Goal: Task Accomplishment & Management: Use online tool/utility

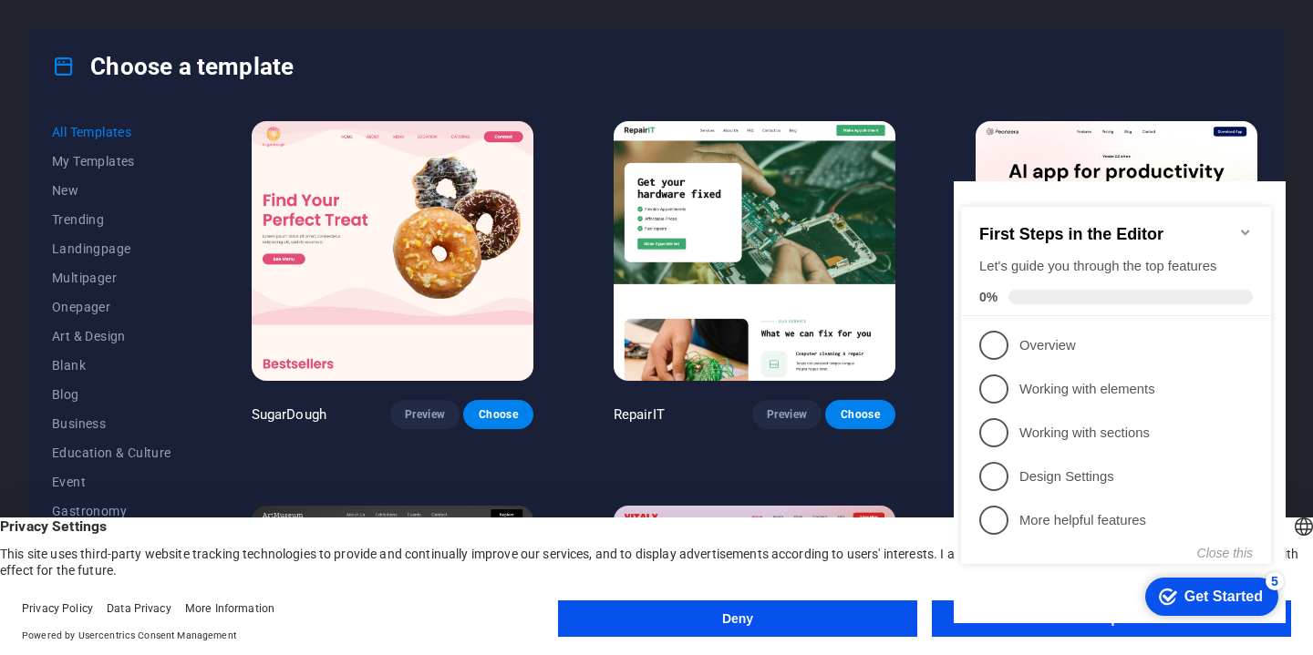
click at [1071, 624] on appcues-checklist "Contextual help checklist present on screen" at bounding box center [1120, 404] width 332 height 447
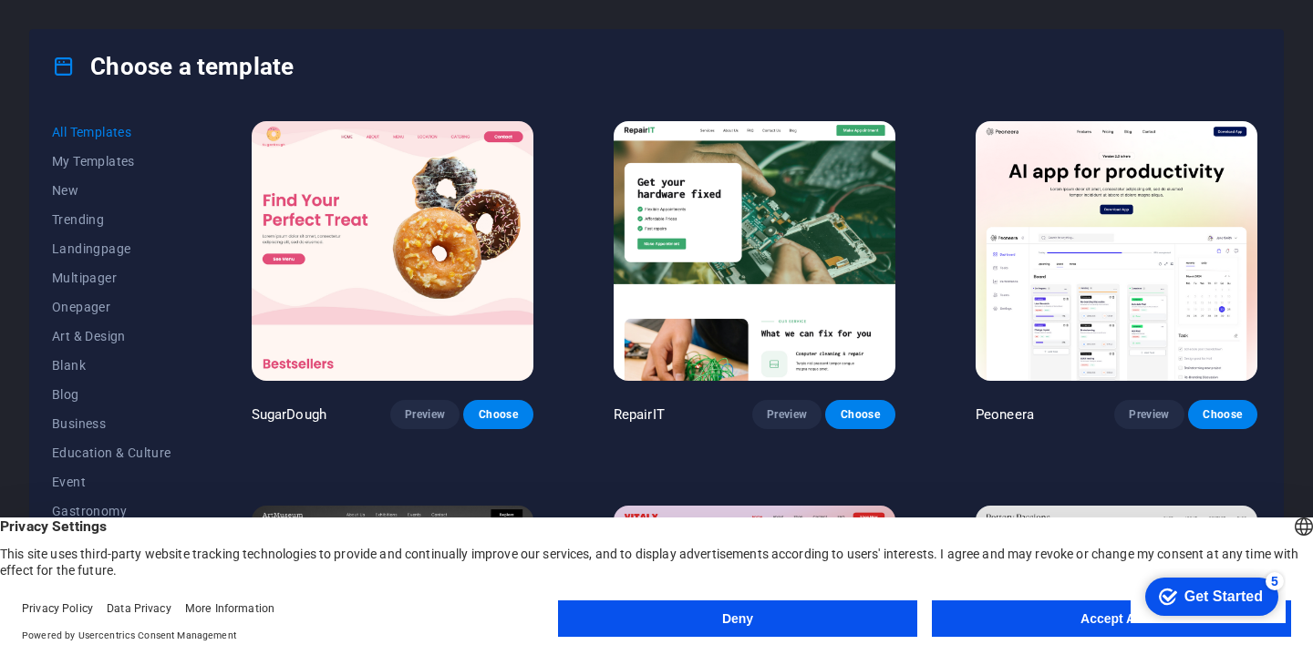
click at [1130, 624] on appcues-checklist "Contextual help checklist present on screen" at bounding box center [1207, 598] width 155 height 59
click at [1029, 605] on button "Accept All" at bounding box center [1111, 619] width 359 height 36
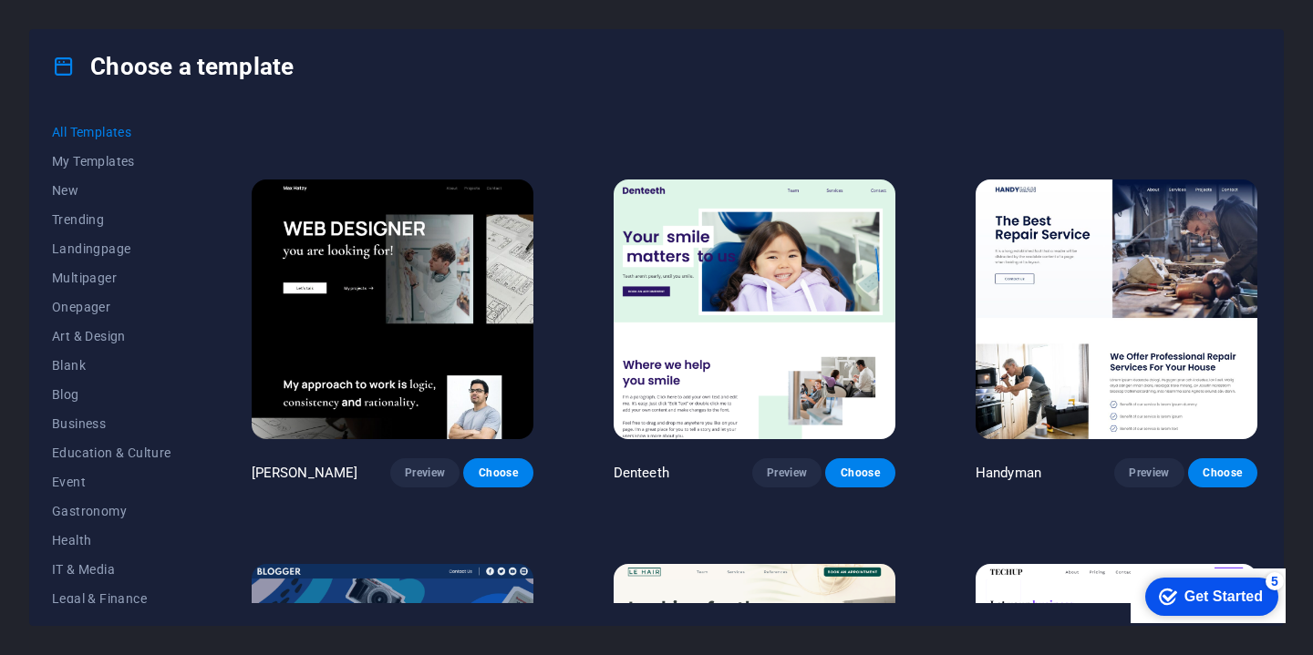
scroll to position [5712, 0]
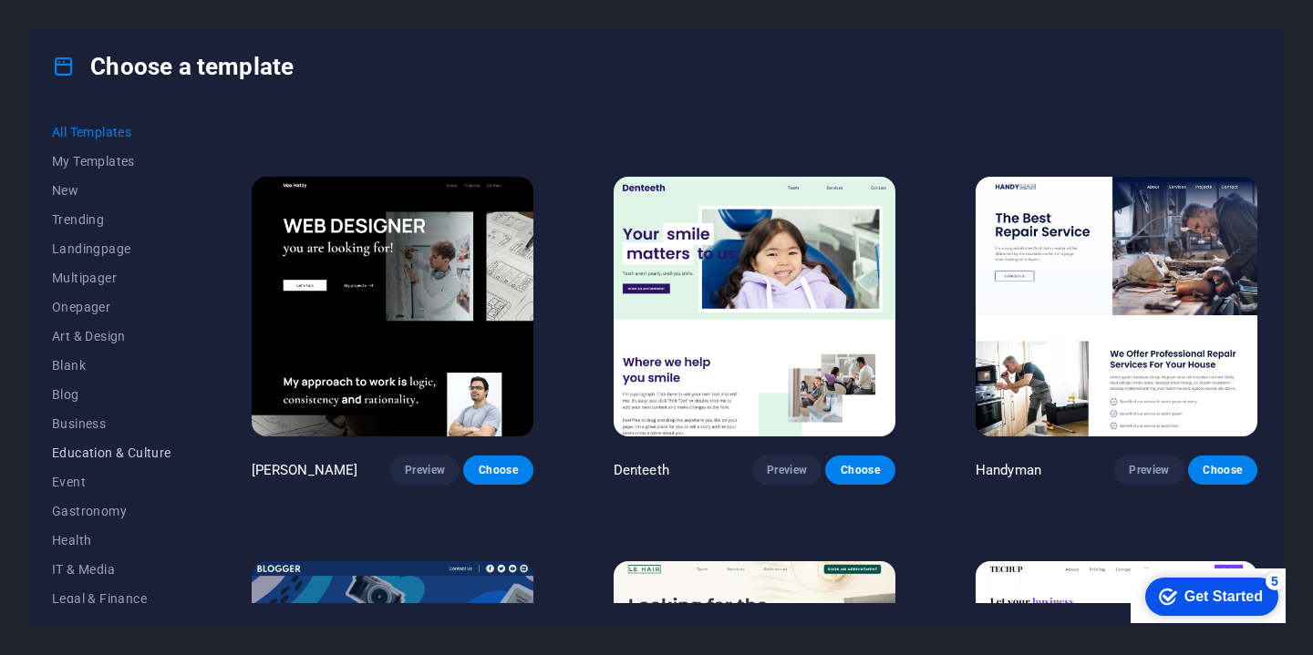
click at [119, 456] on span "Education & Culture" at bounding box center [111, 453] width 119 height 15
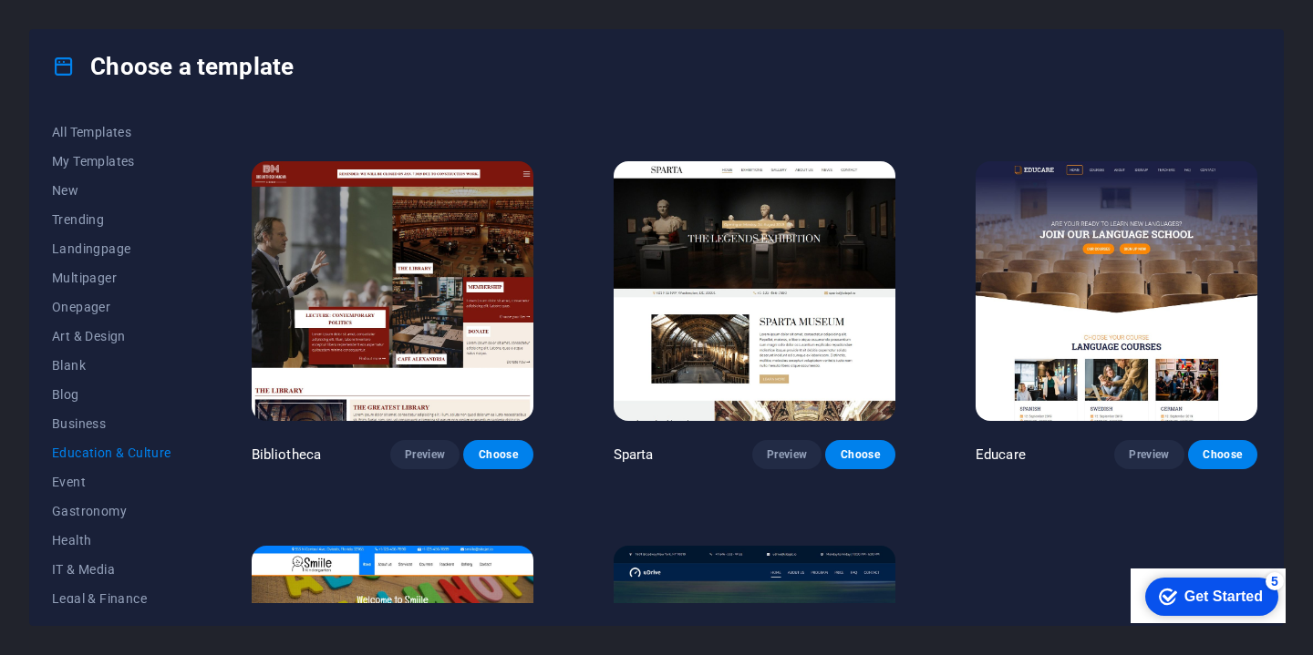
scroll to position [345, 0]
click at [102, 451] on span "Education & Culture" at bounding box center [111, 453] width 119 height 15
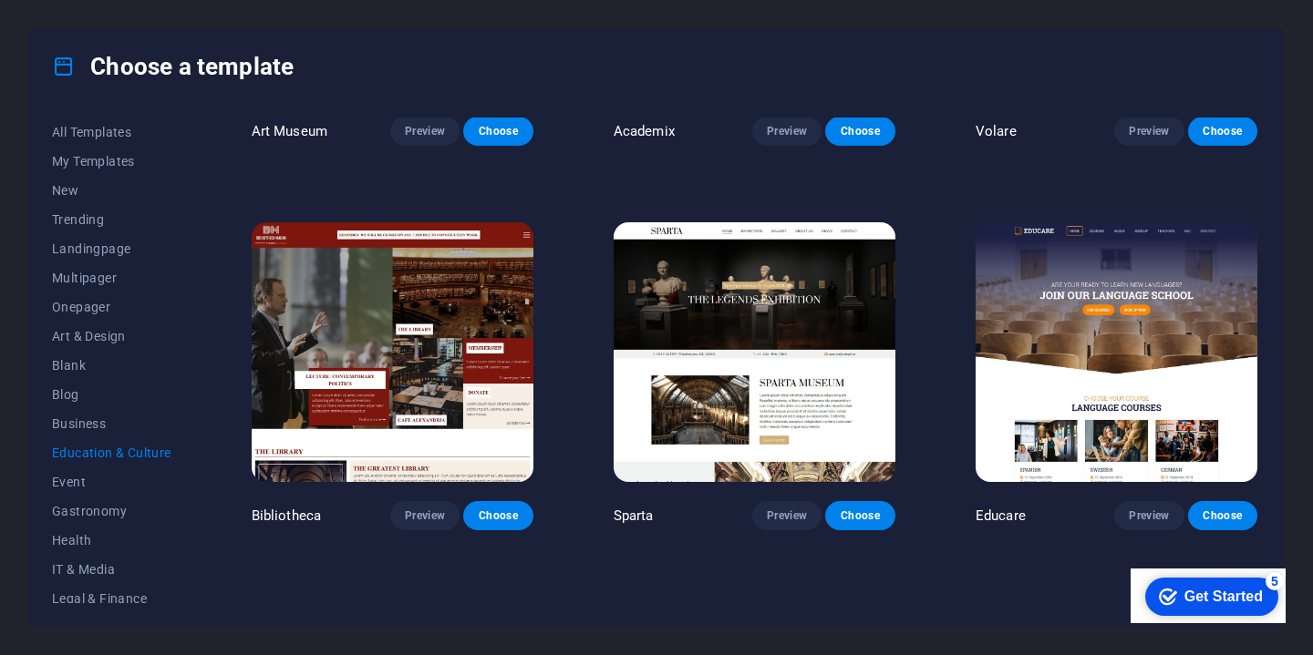
scroll to position [284, 0]
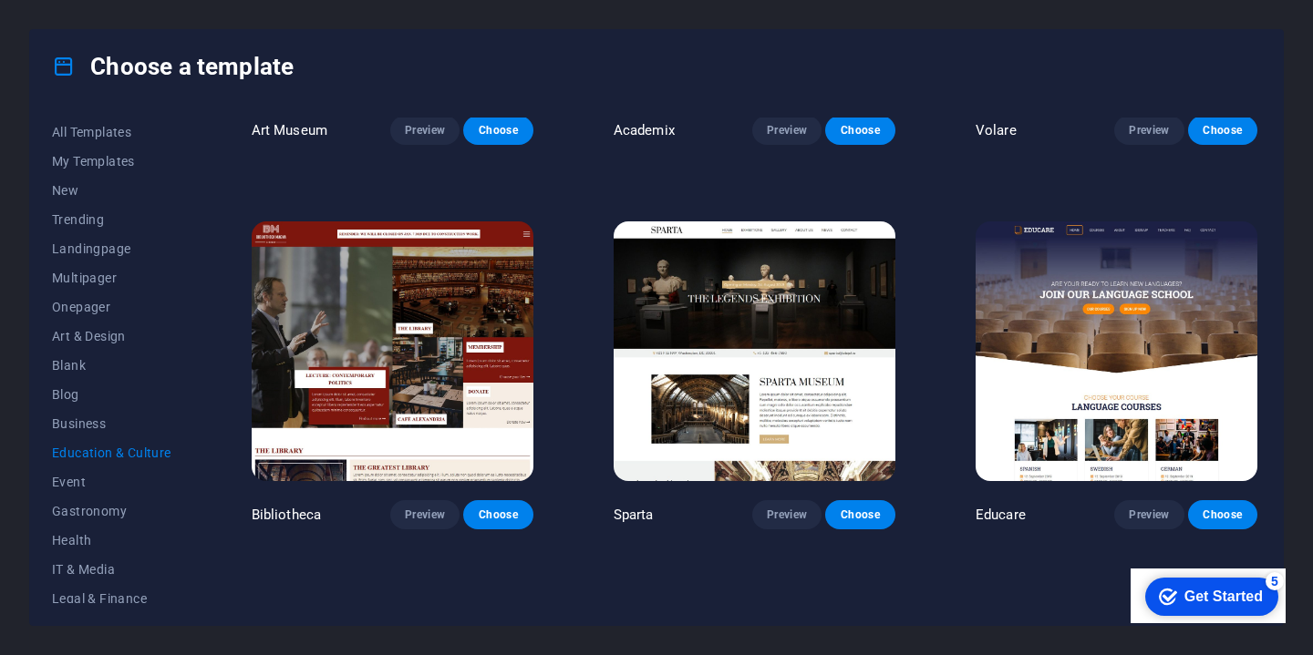
click at [459, 396] on img at bounding box center [393, 352] width 282 height 260
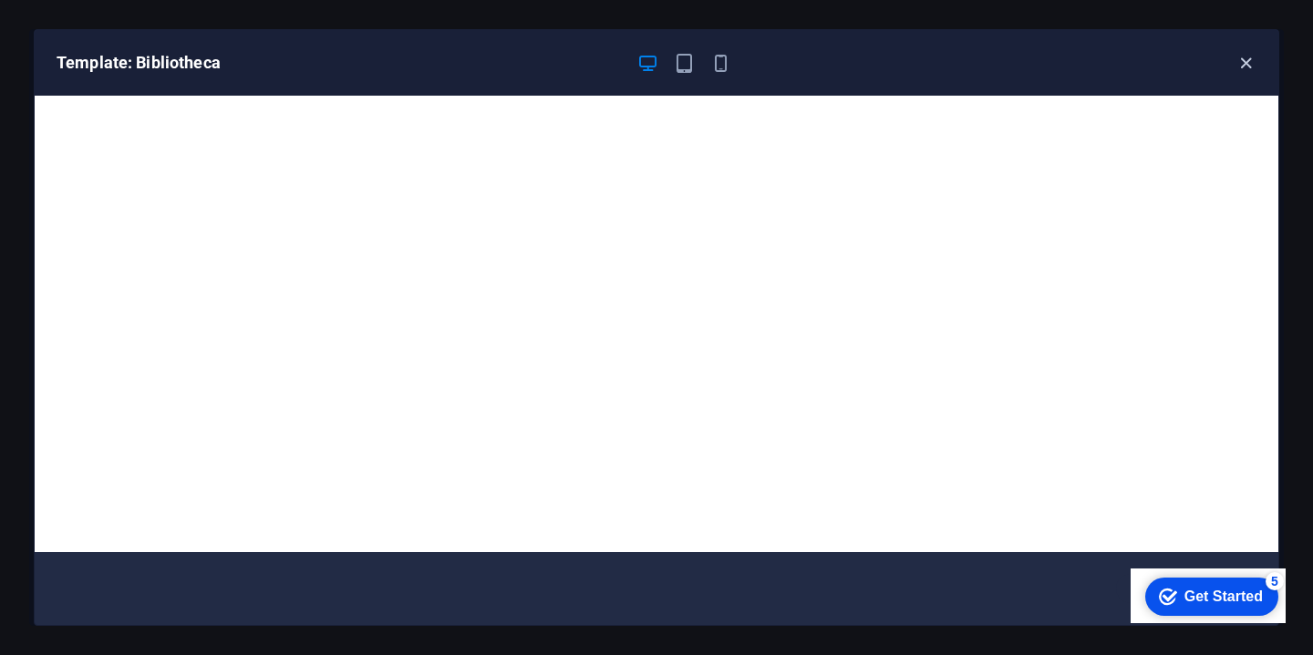
click at [1242, 67] on icon "button" at bounding box center [1245, 63] width 21 height 21
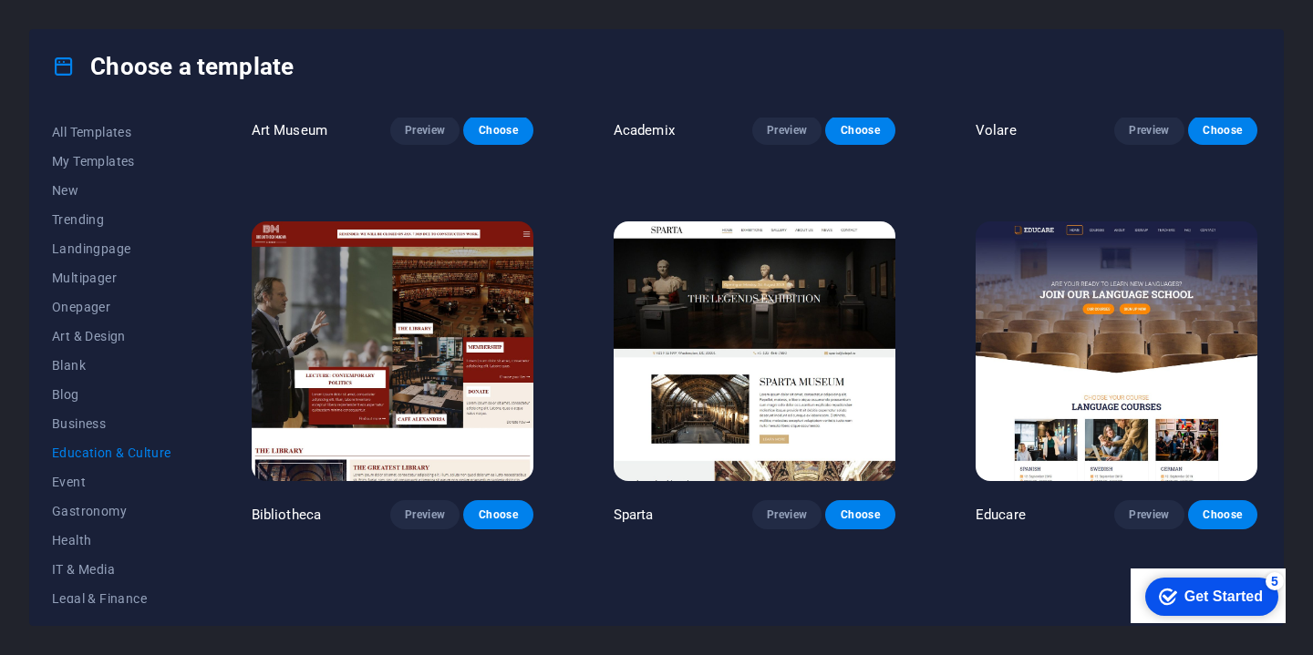
click at [1119, 290] on img at bounding box center [1116, 352] width 282 height 260
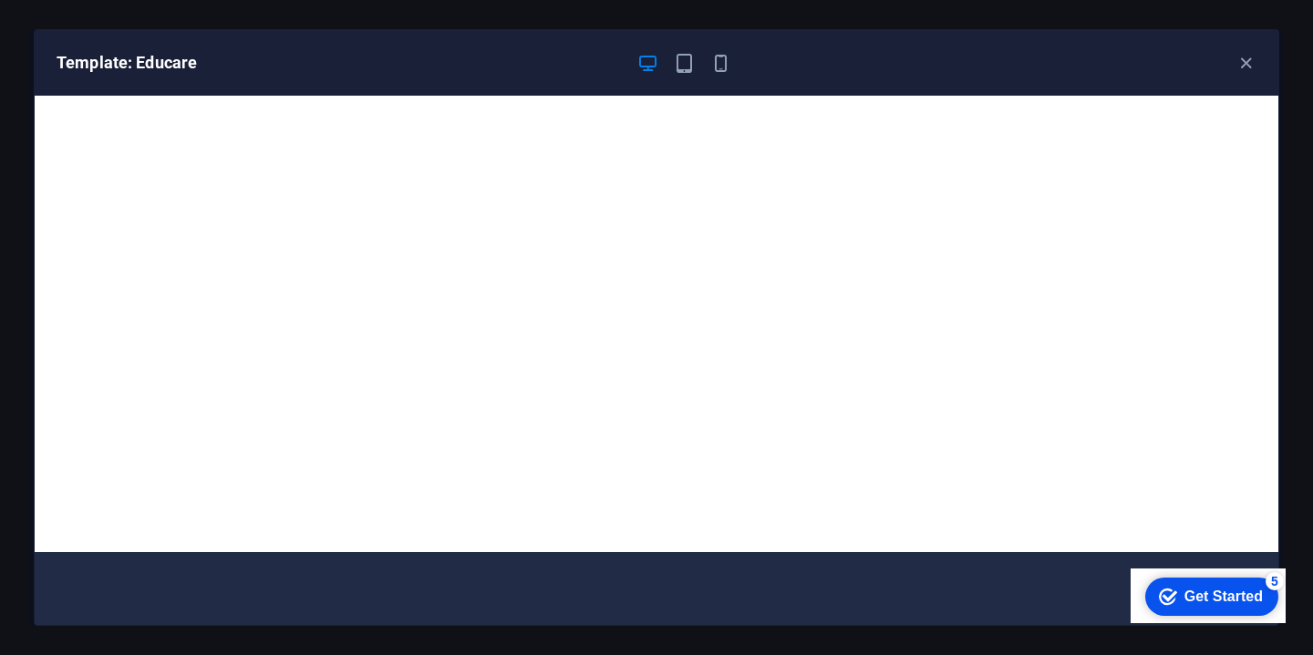
click at [1236, 606] on div "checkmark Get Started 5" at bounding box center [1211, 597] width 133 height 38
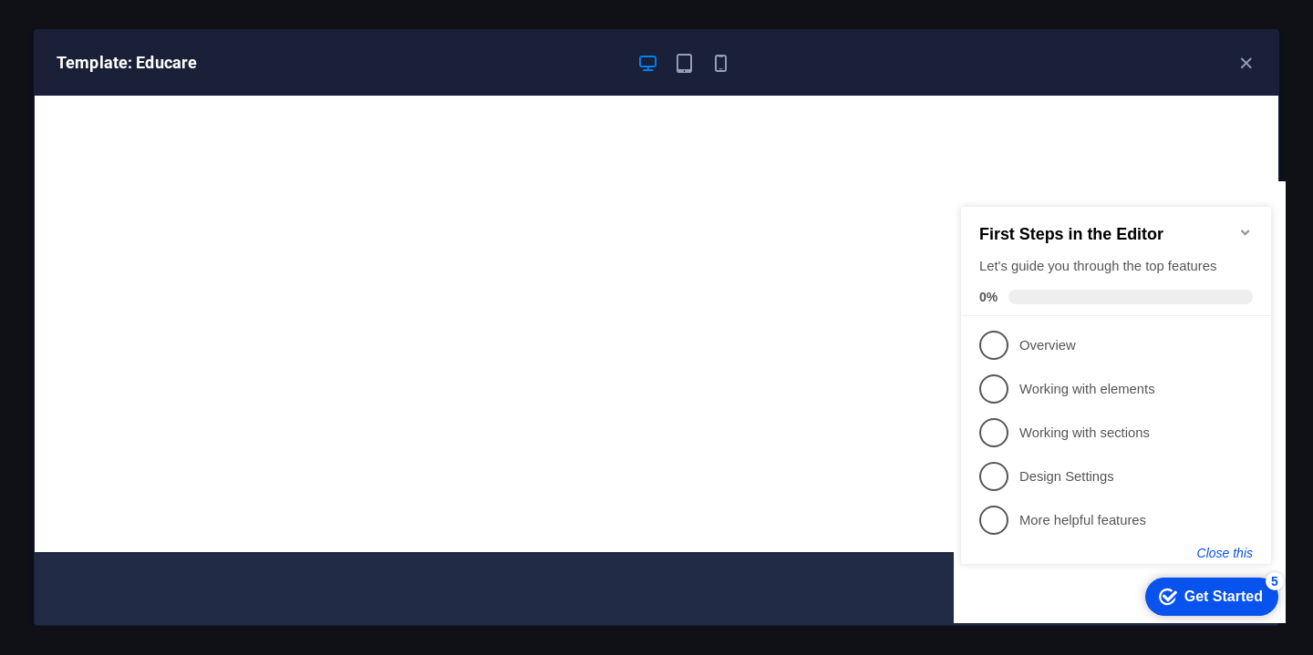
click at [1226, 549] on button "Close this" at bounding box center [1225, 553] width 56 height 15
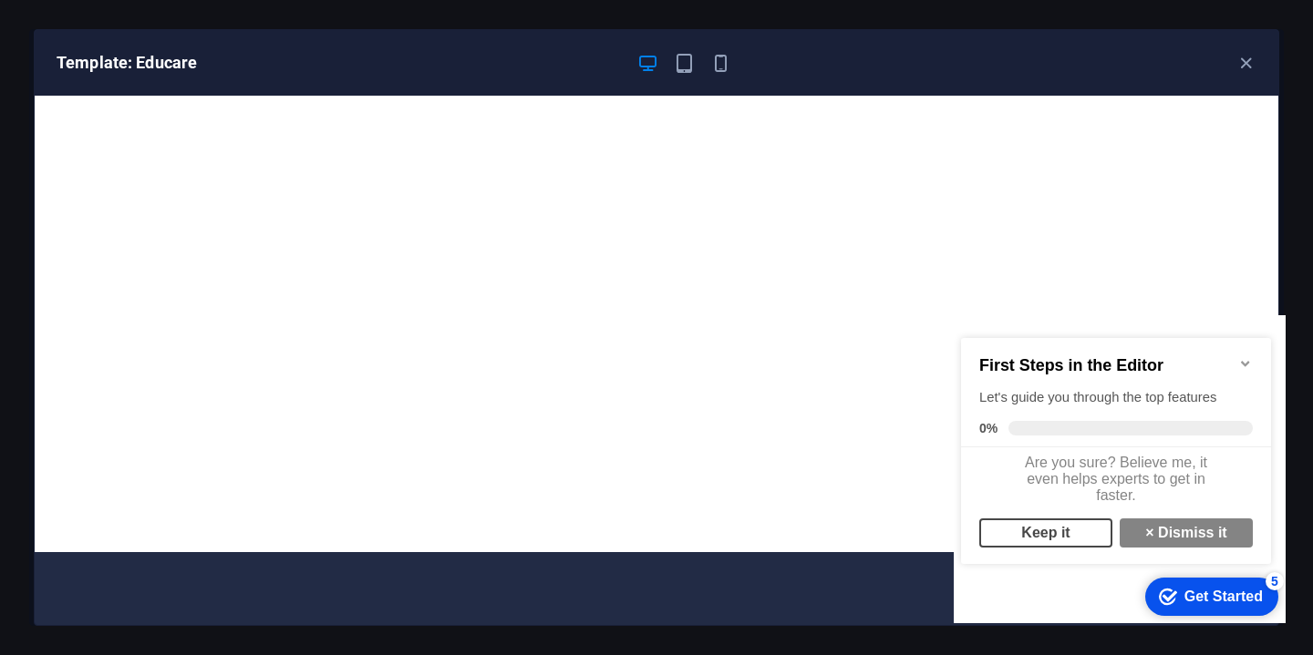
click at [1063, 541] on link "Keep it" at bounding box center [1045, 533] width 133 height 29
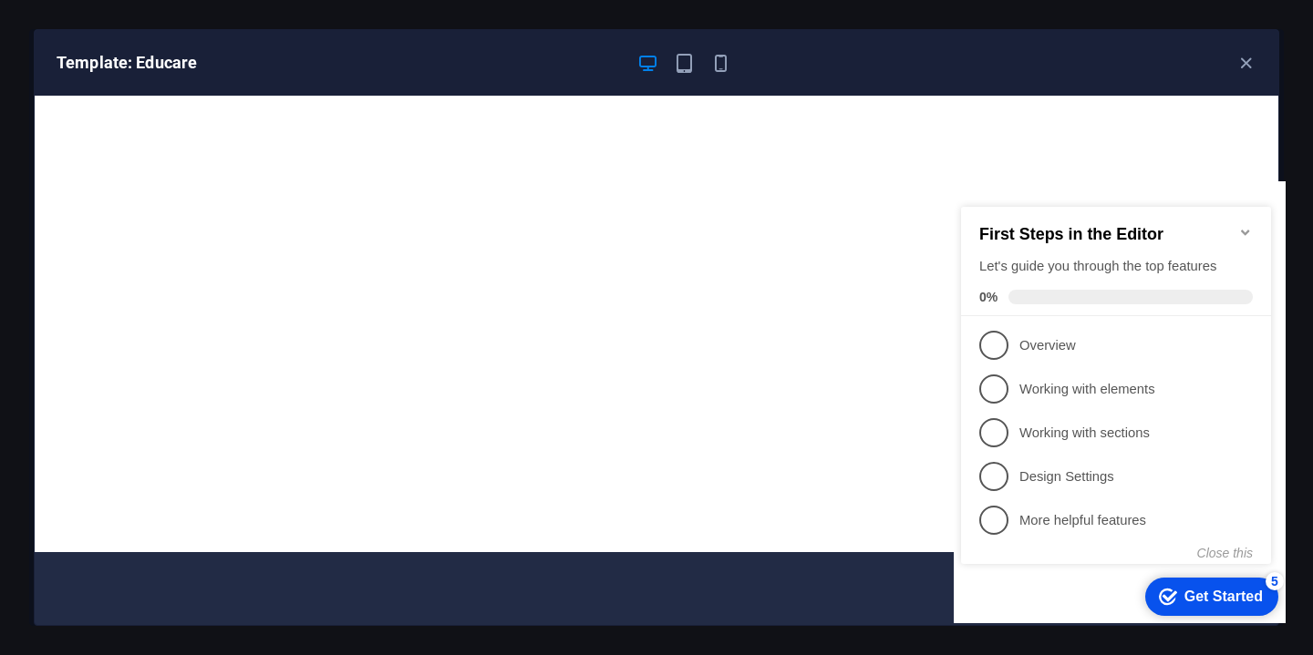
click at [1220, 592] on div "Get Started" at bounding box center [1223, 597] width 78 height 16
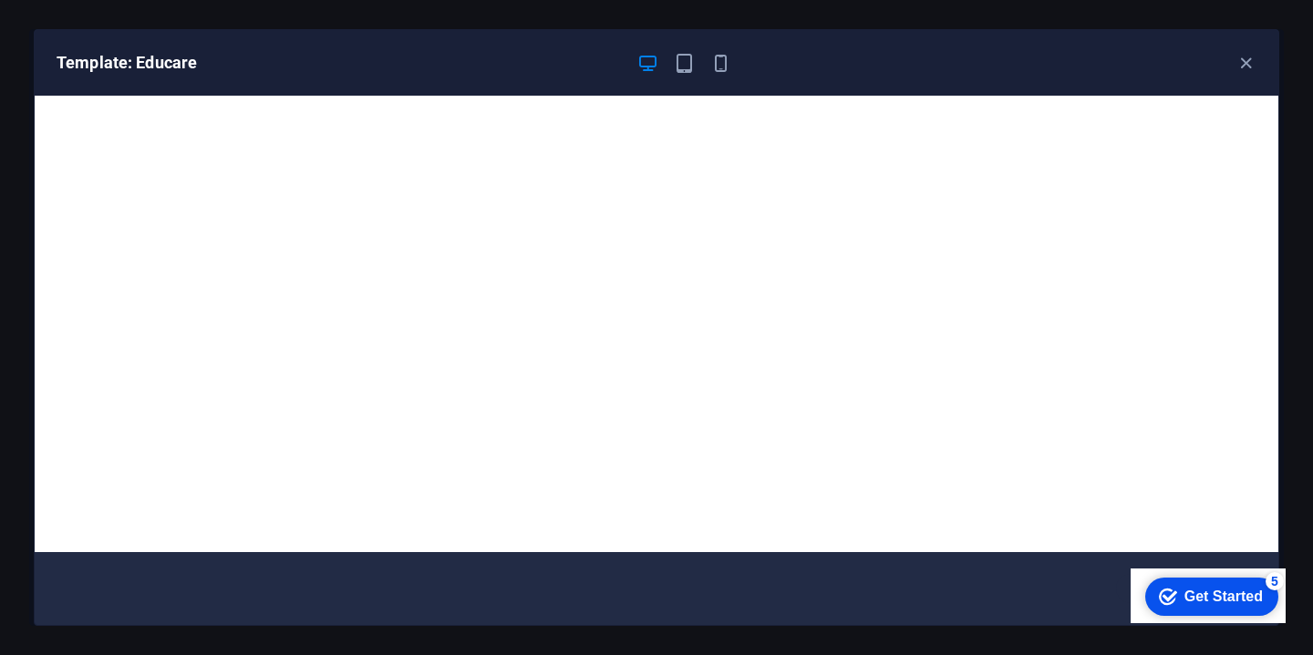
click at [1184, 603] on div "Get Started" at bounding box center [1223, 597] width 78 height 16
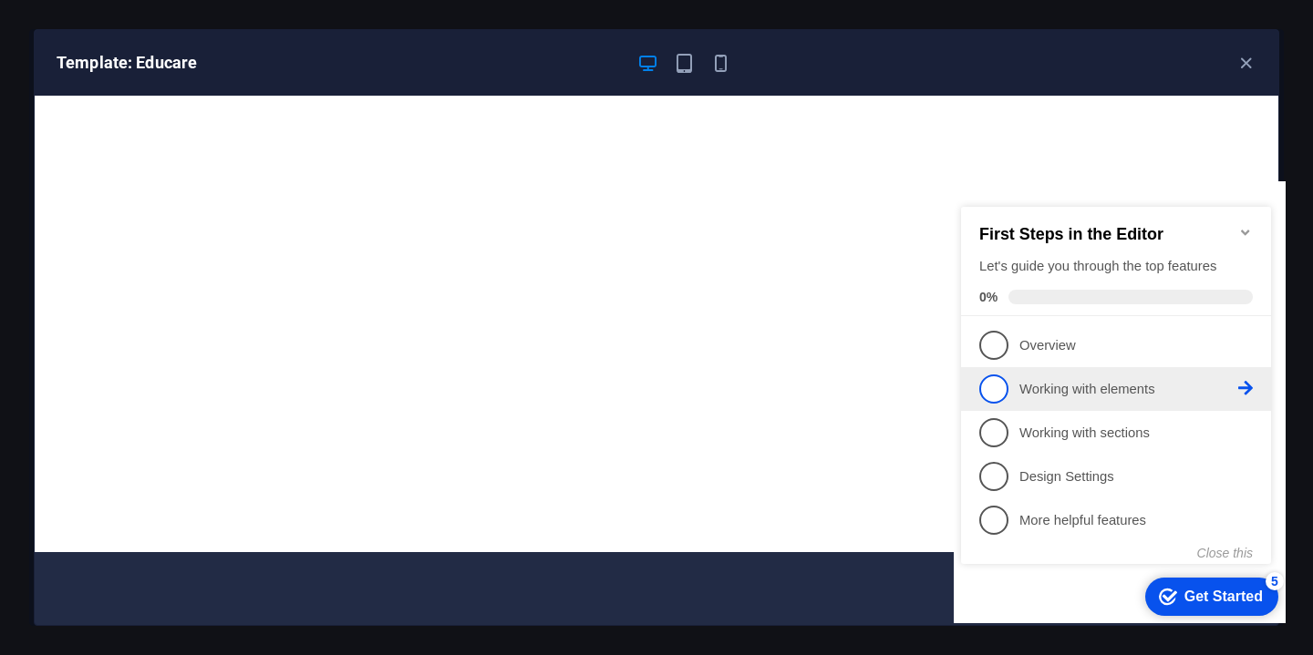
click at [1091, 395] on p "Working with elements - incomplete" at bounding box center [1128, 389] width 219 height 19
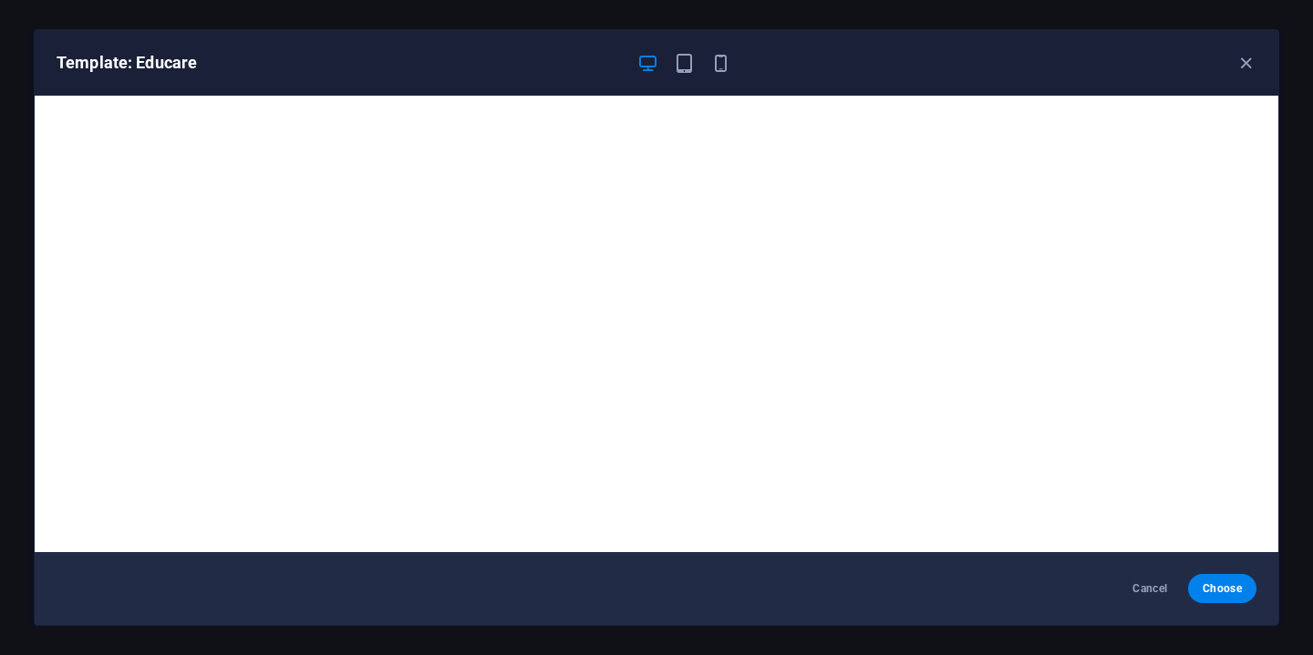
scroll to position [0, 0]
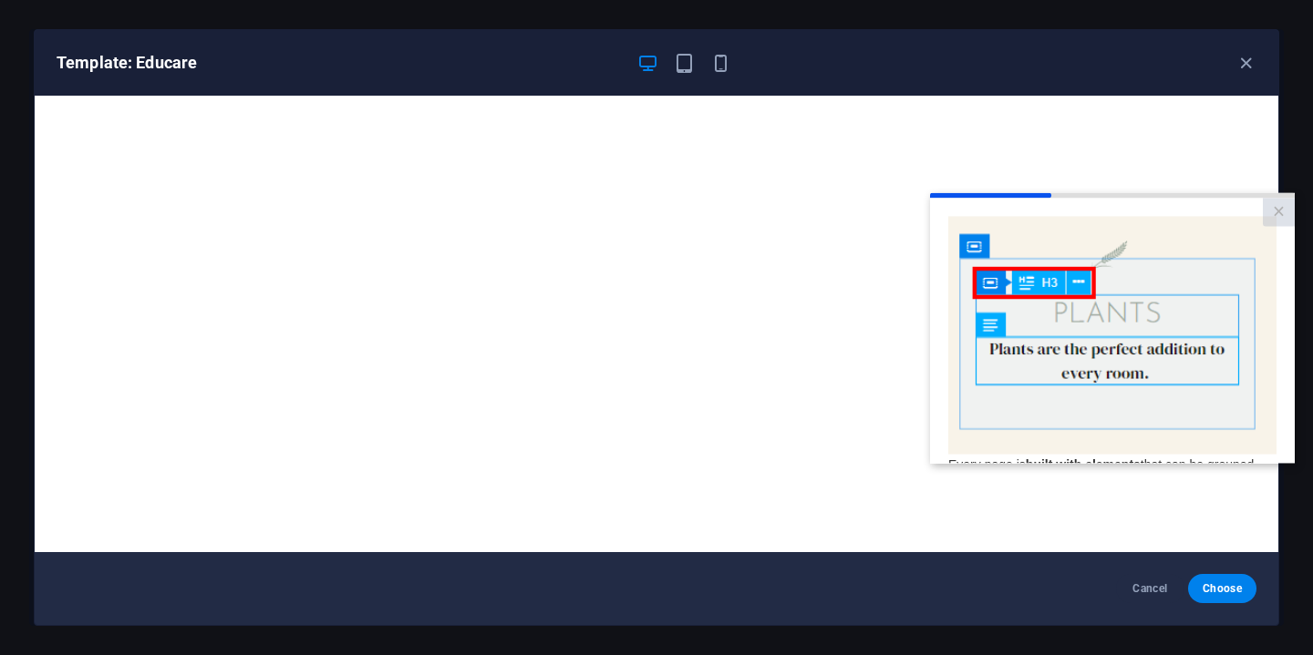
click at [1244, 634] on link "Next" at bounding box center [1246, 650] width 60 height 33
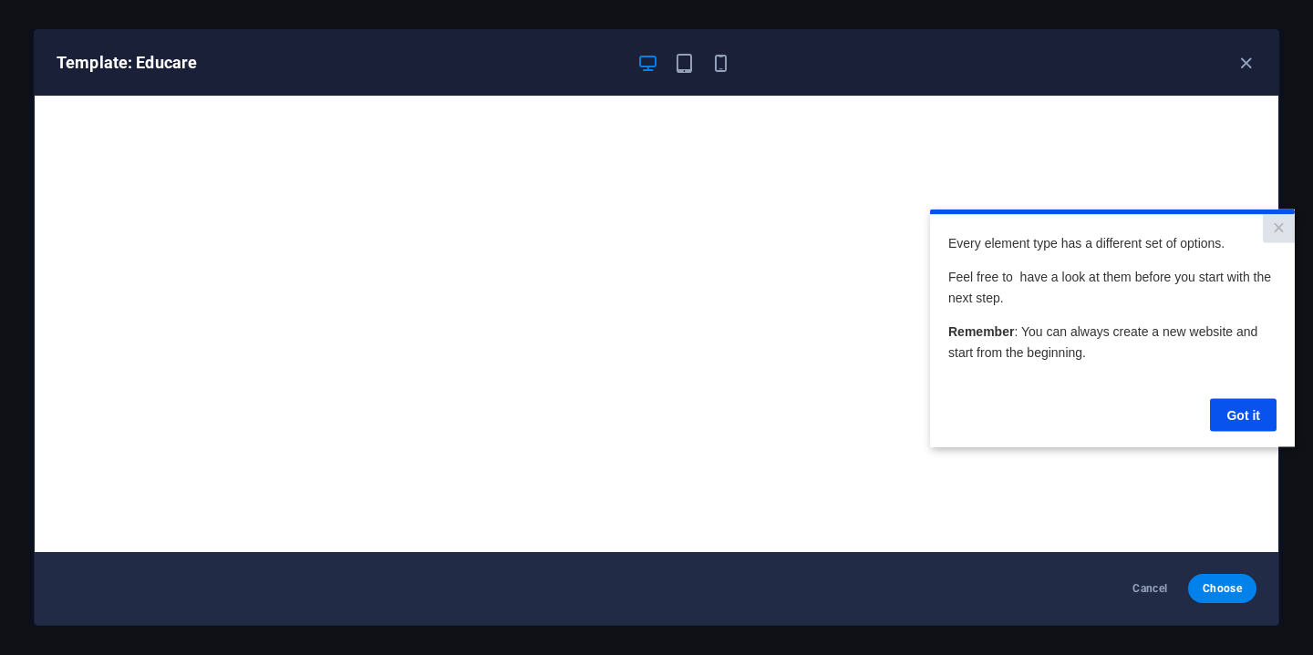
click at [1244, 425] on link "Got it" at bounding box center [1243, 414] width 67 height 33
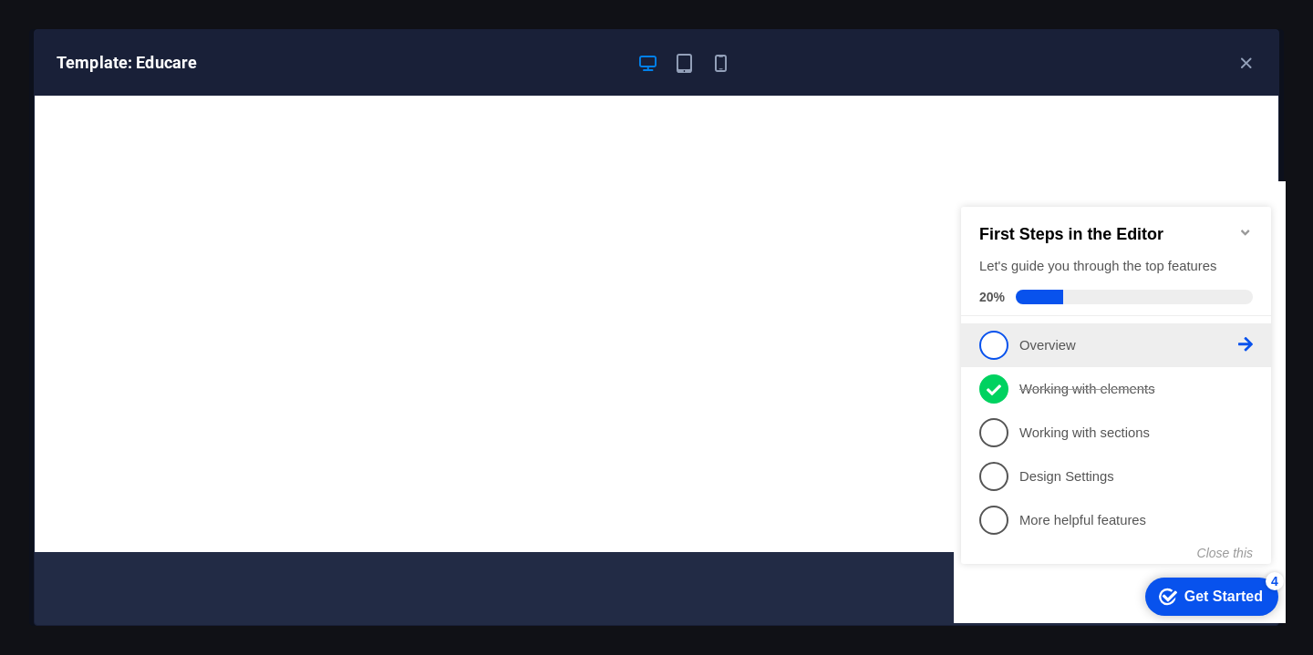
click at [987, 340] on span "1" at bounding box center [993, 345] width 29 height 29
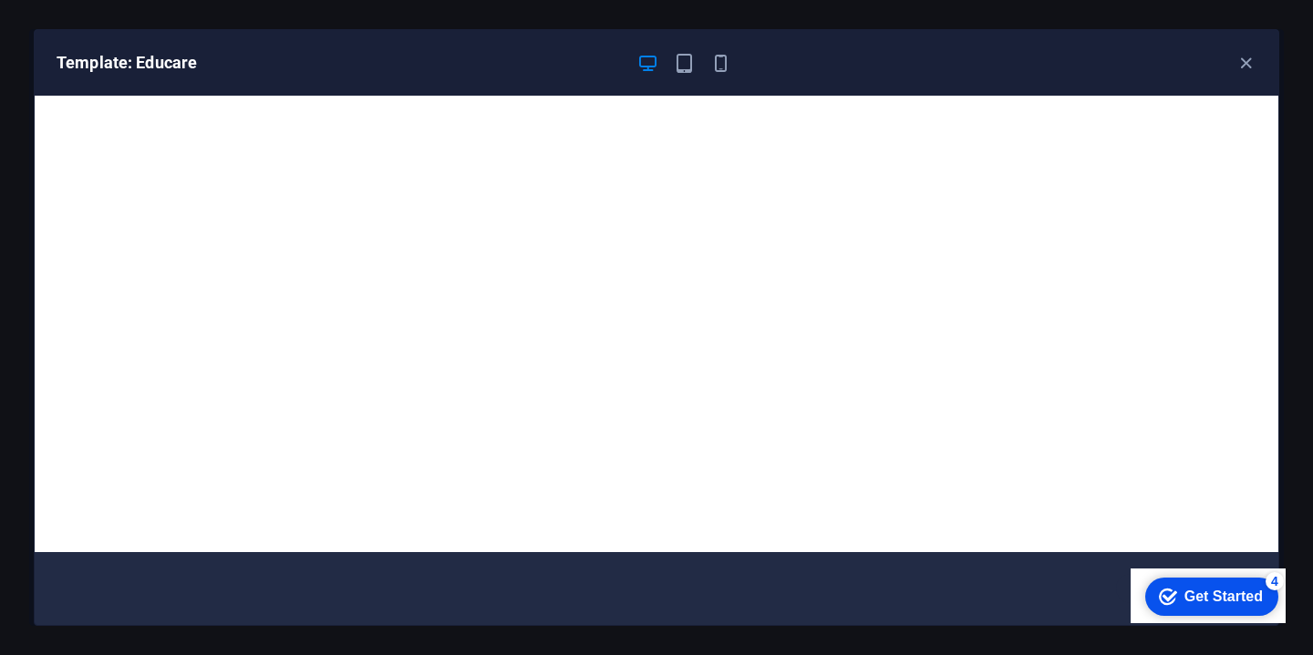
click at [1209, 600] on div "Get Started" at bounding box center [1223, 597] width 78 height 16
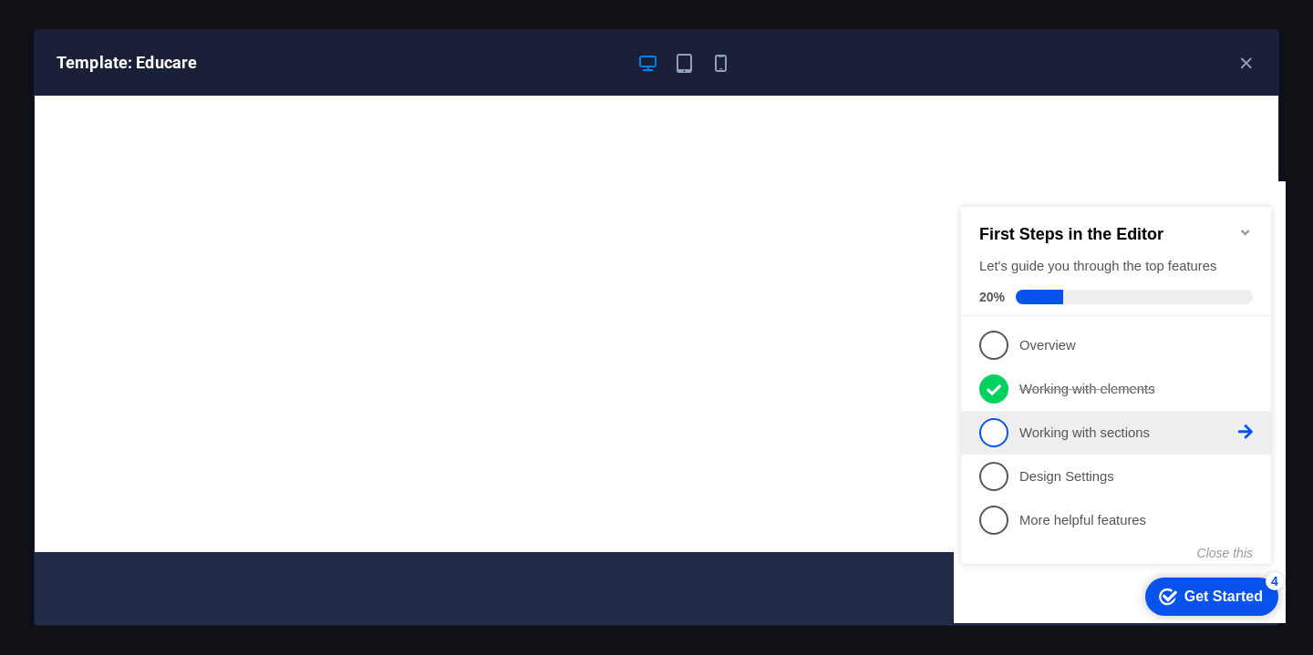
click at [997, 431] on span "3" at bounding box center [993, 432] width 29 height 29
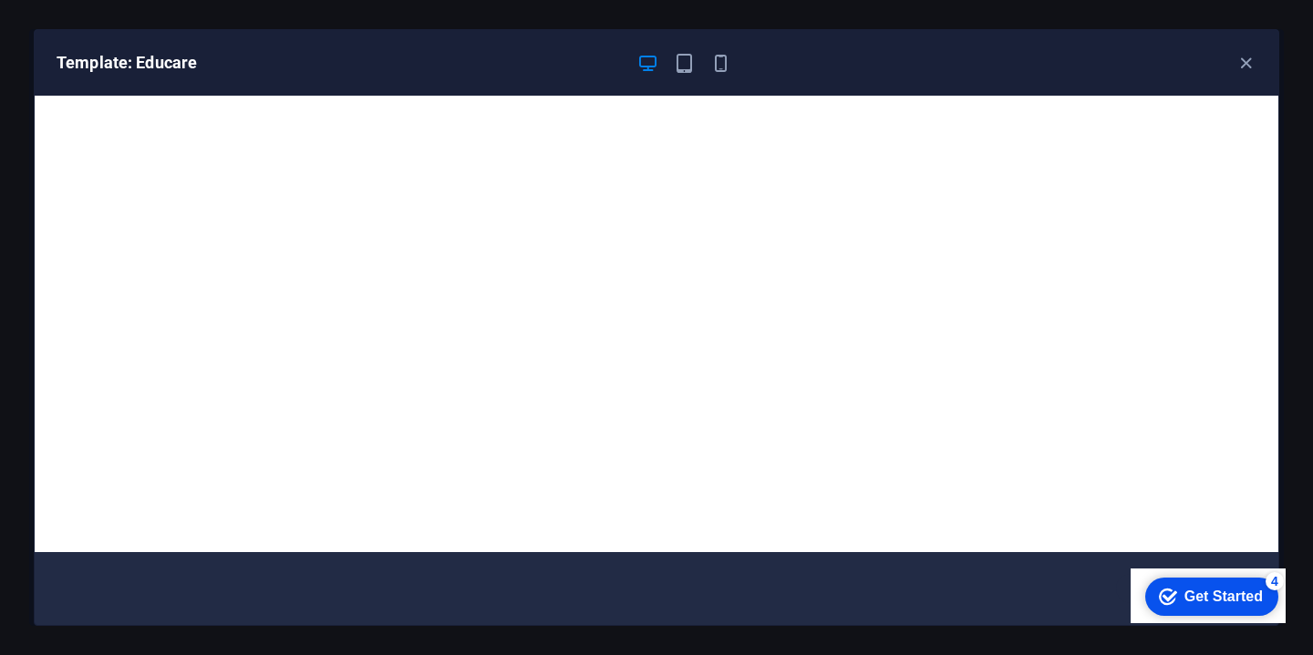
click at [1213, 607] on div "checkmark Get Started 4" at bounding box center [1211, 597] width 133 height 38
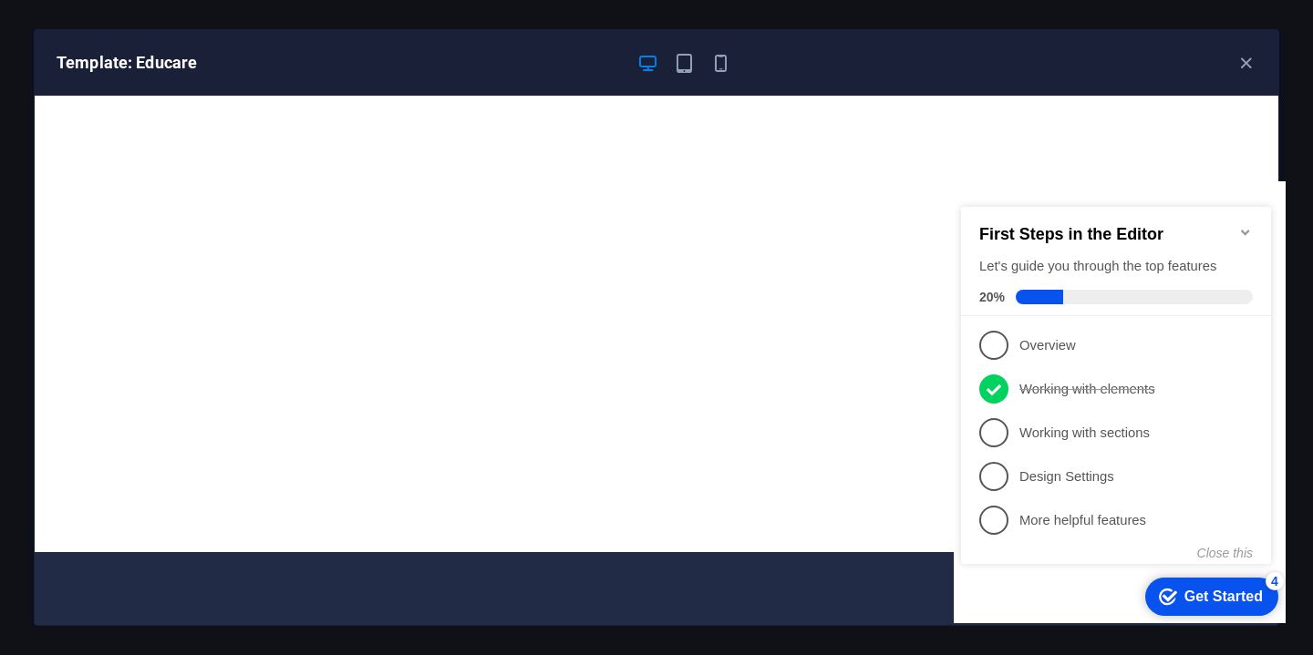
click at [1213, 607] on div "checkmark Get Started 4" at bounding box center [1211, 597] width 133 height 38
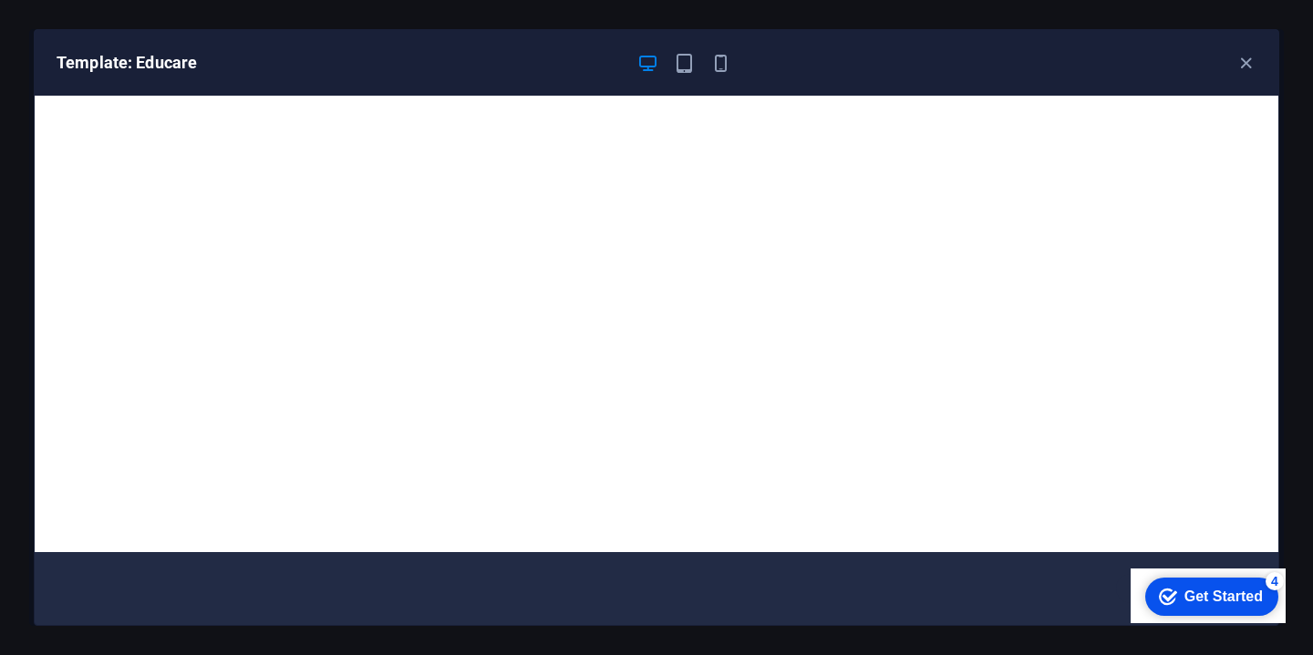
click at [1278, 616] on div "checkmark Get Started 4" at bounding box center [1211, 597] width 133 height 38
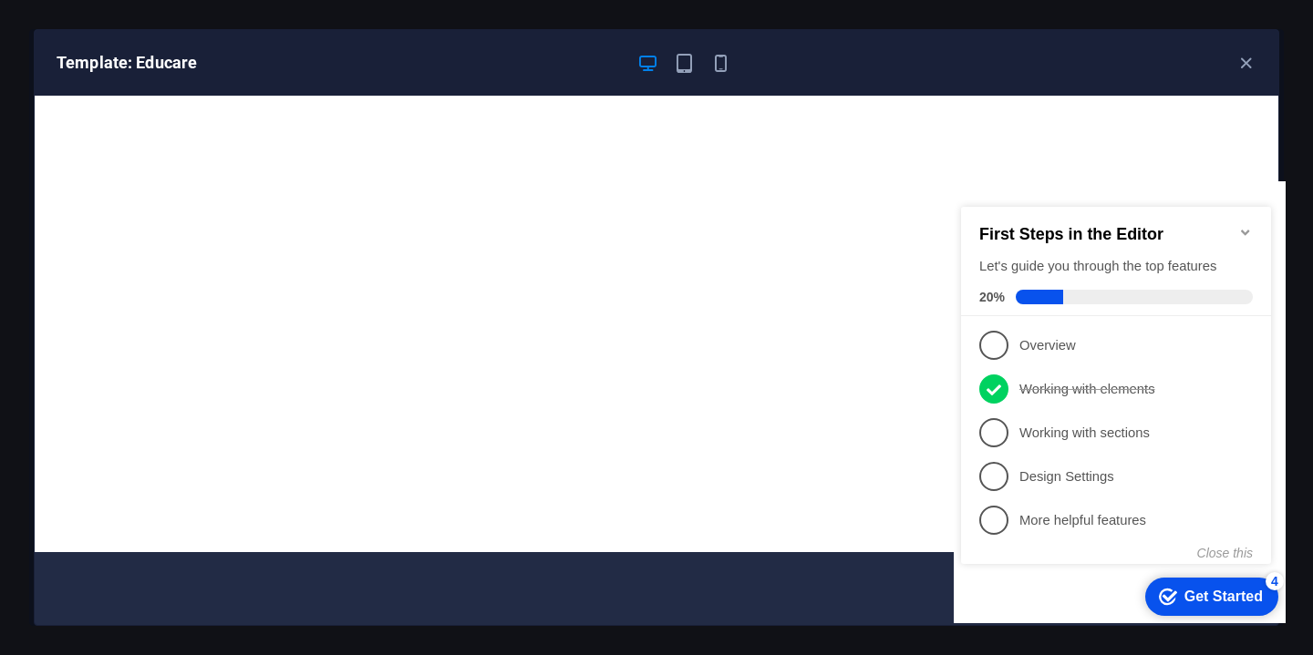
click at [1213, 607] on div "checkmark Get Started 4" at bounding box center [1211, 597] width 133 height 38
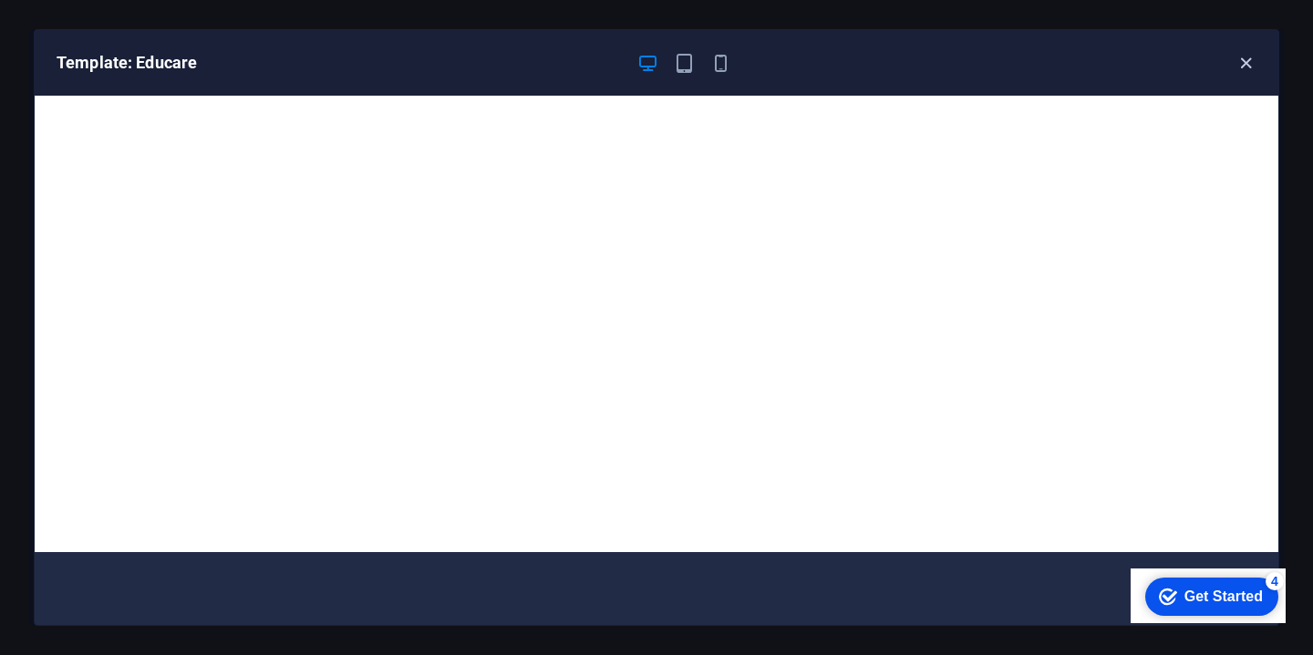
click at [1242, 61] on icon "button" at bounding box center [1245, 63] width 21 height 21
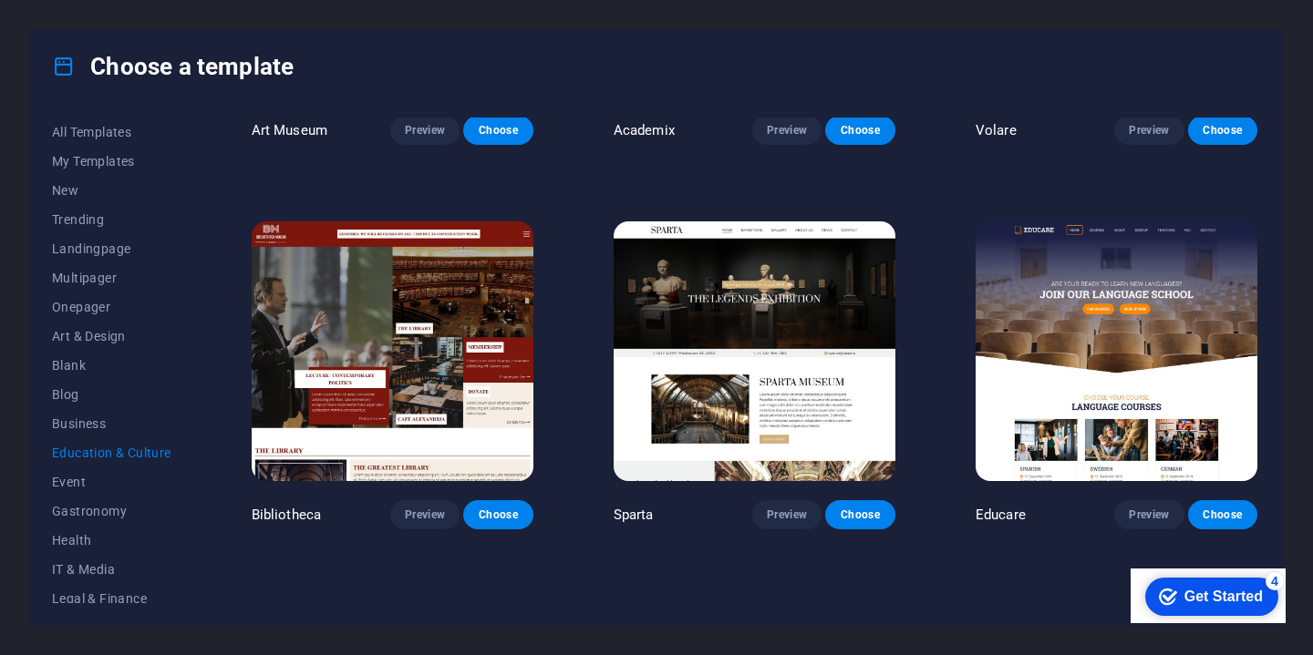
click at [1102, 364] on img at bounding box center [1116, 352] width 282 height 260
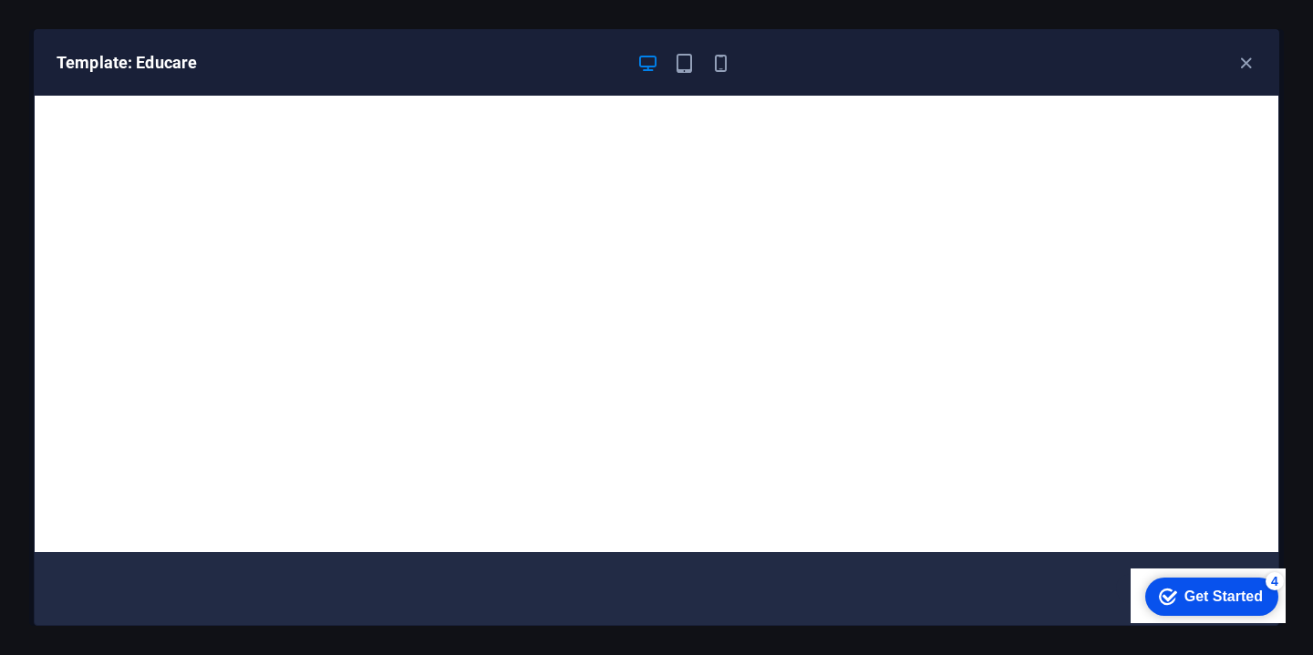
click at [1187, 593] on div "Get Started" at bounding box center [1223, 597] width 78 height 16
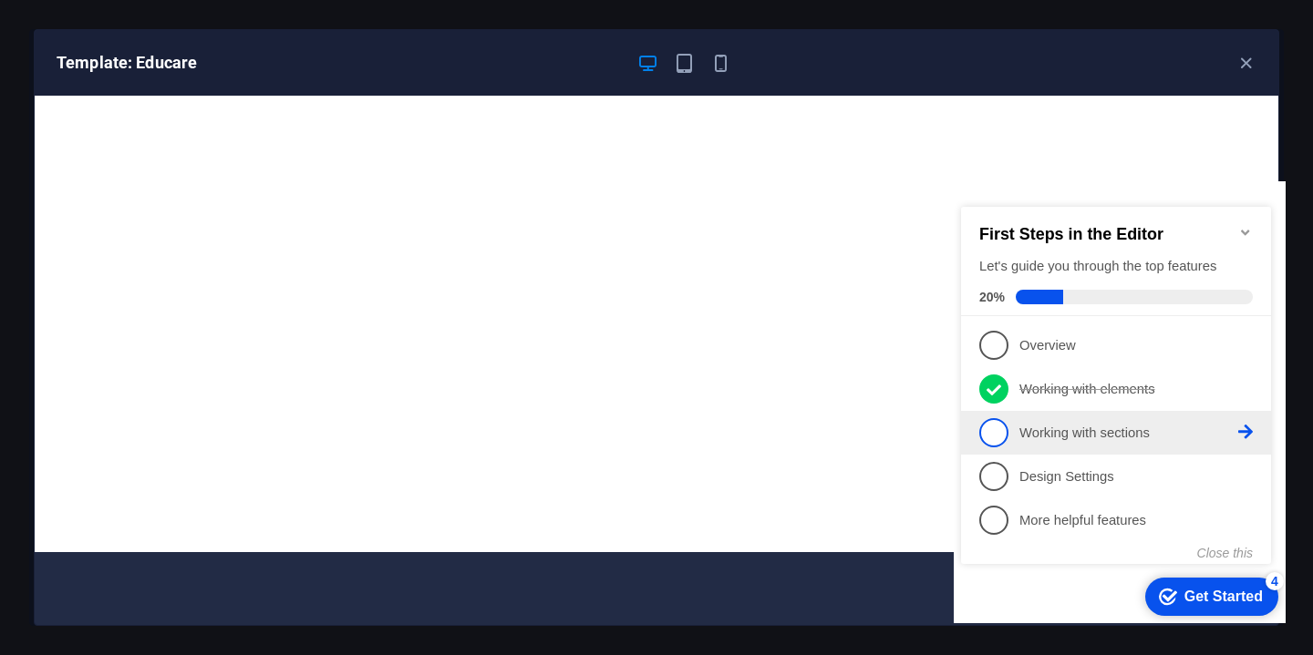
click at [990, 429] on span "3" at bounding box center [993, 432] width 29 height 29
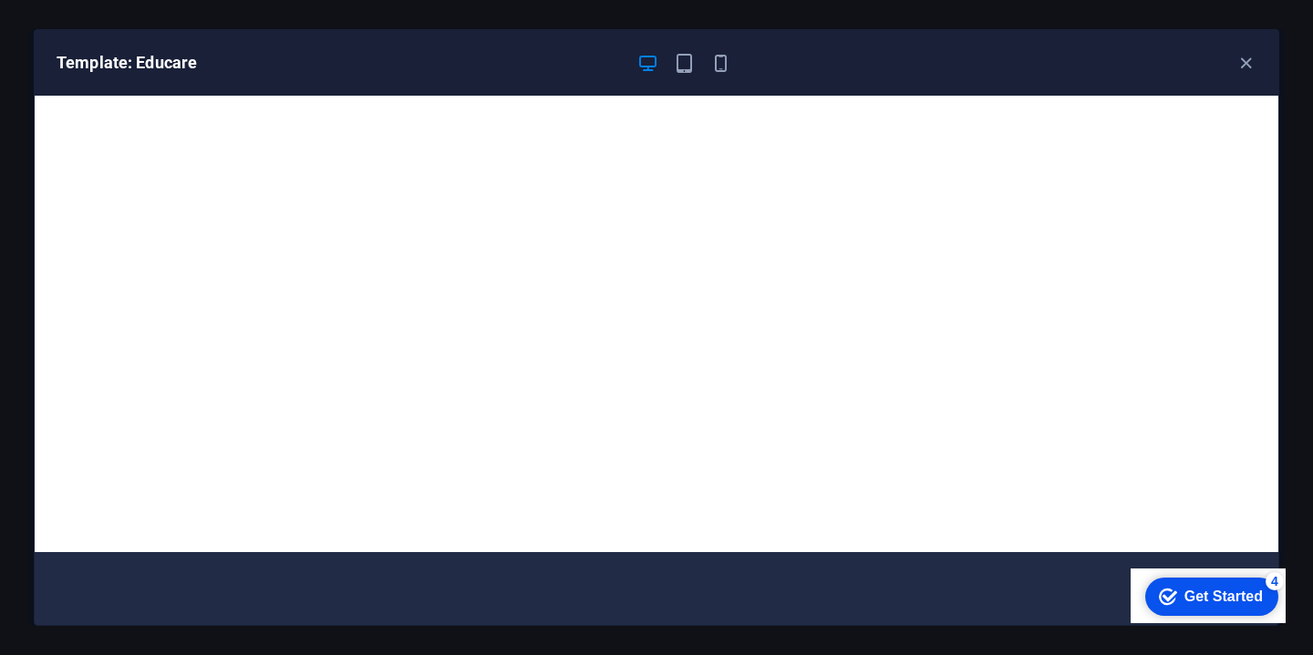
click at [1184, 594] on div "Get Started" at bounding box center [1223, 597] width 78 height 16
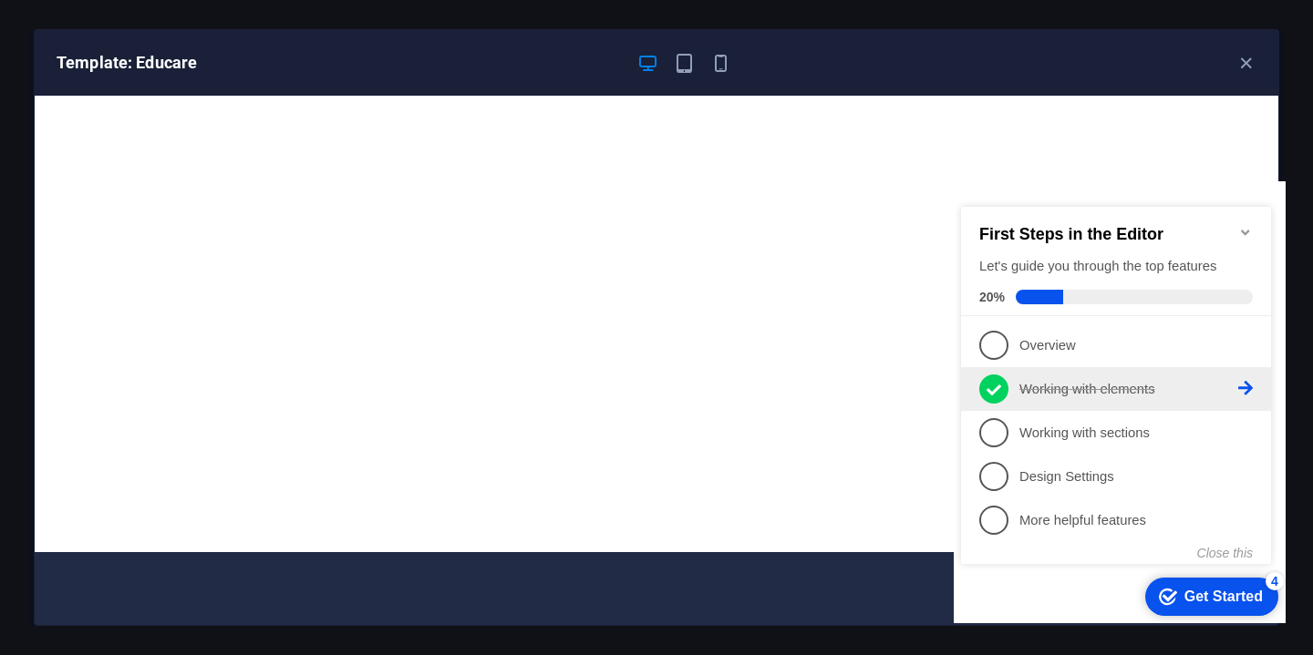
click at [994, 389] on icon at bounding box center [993, 390] width 15 height 11
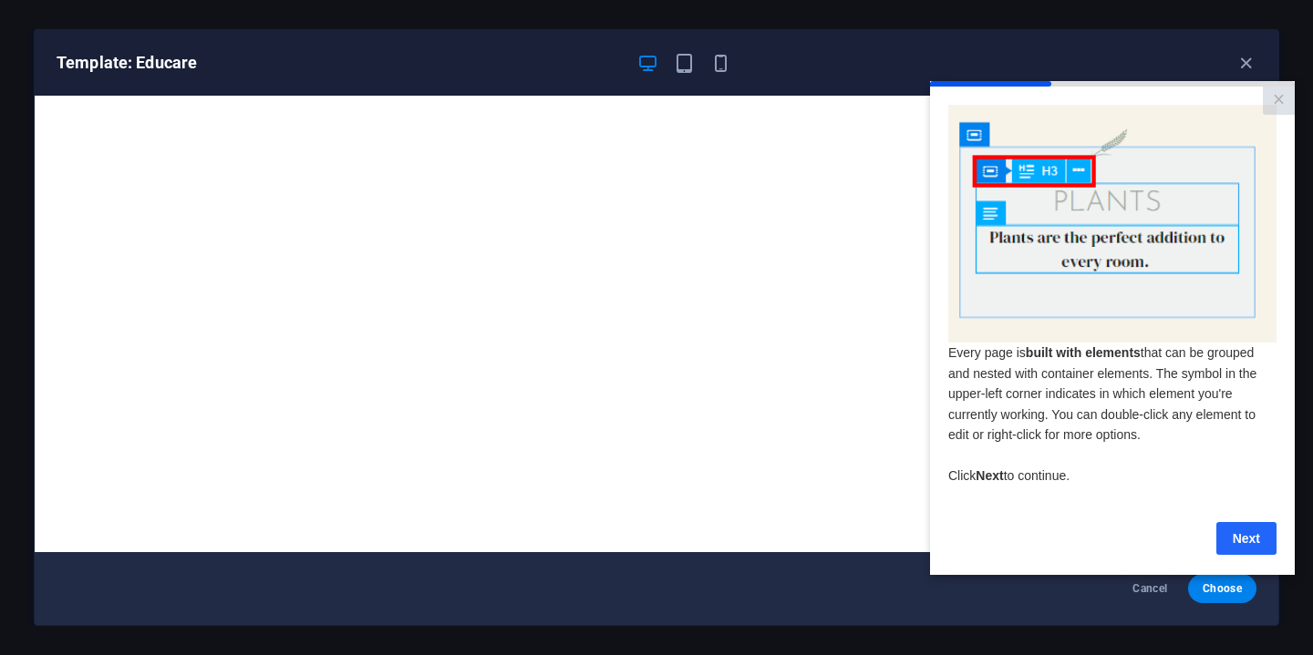
click at [1239, 533] on link "Next" at bounding box center [1246, 537] width 60 height 33
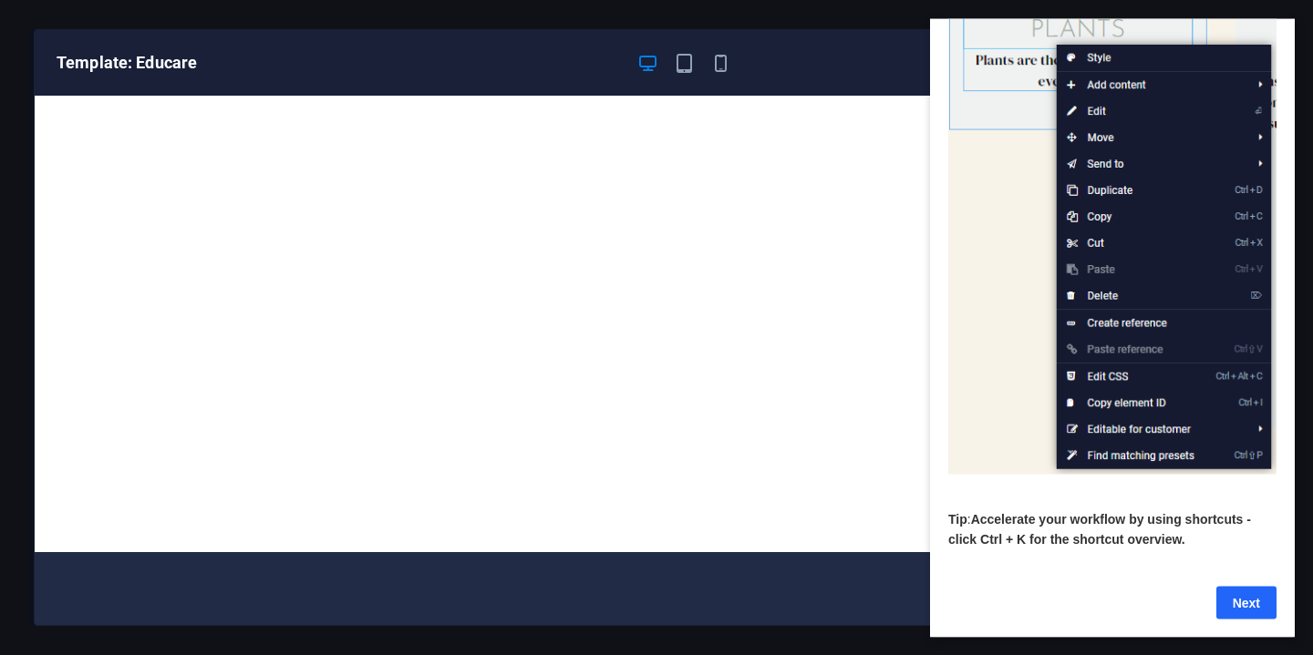
scroll to position [169, 0]
click at [1258, 598] on link "Next" at bounding box center [1246, 602] width 60 height 33
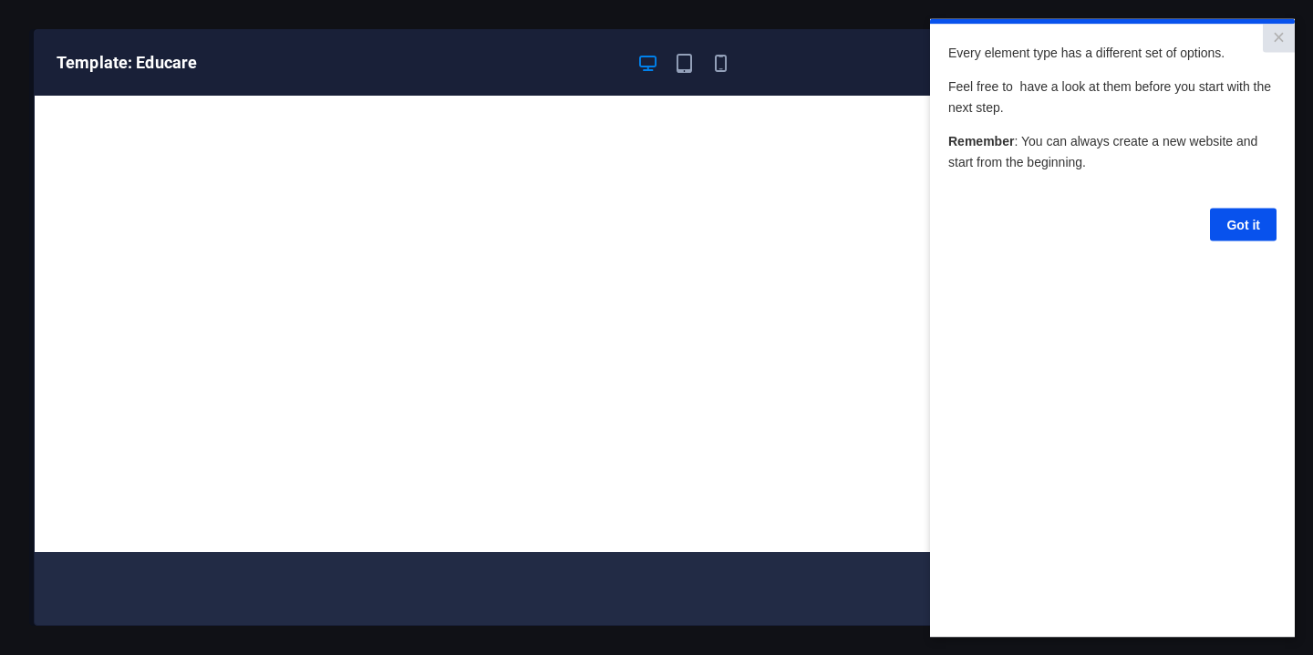
scroll to position [0, 0]
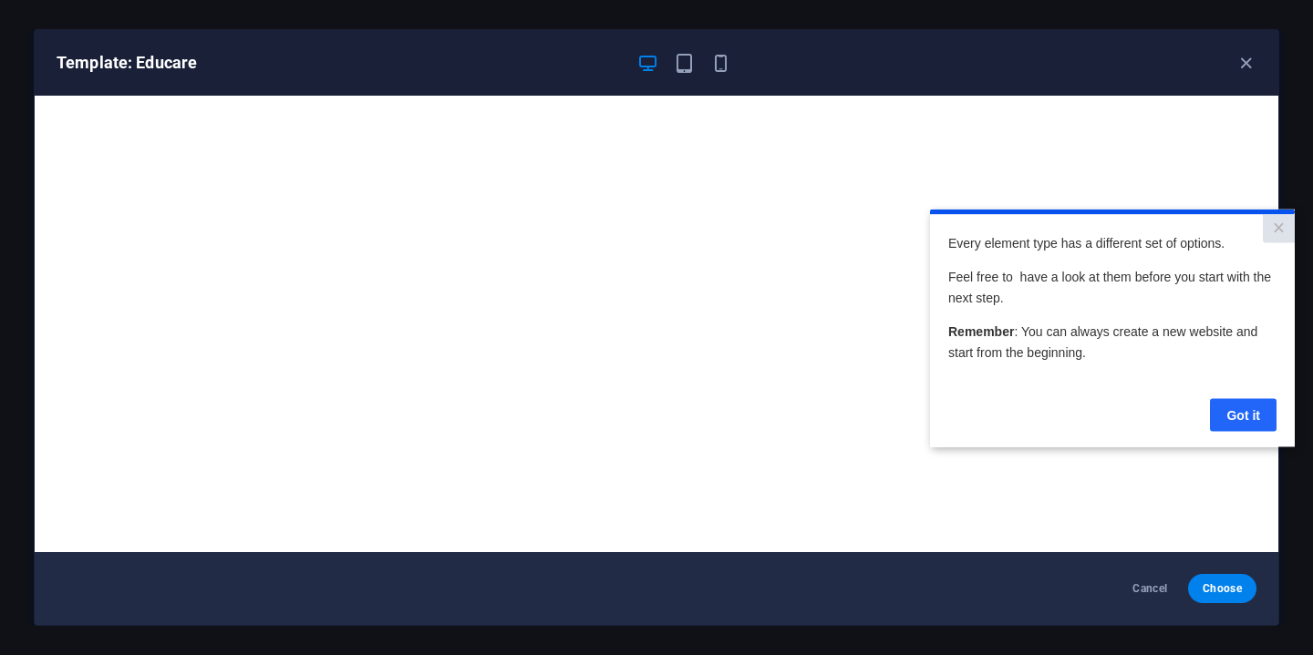
click at [1232, 415] on link "Got it" at bounding box center [1243, 414] width 67 height 33
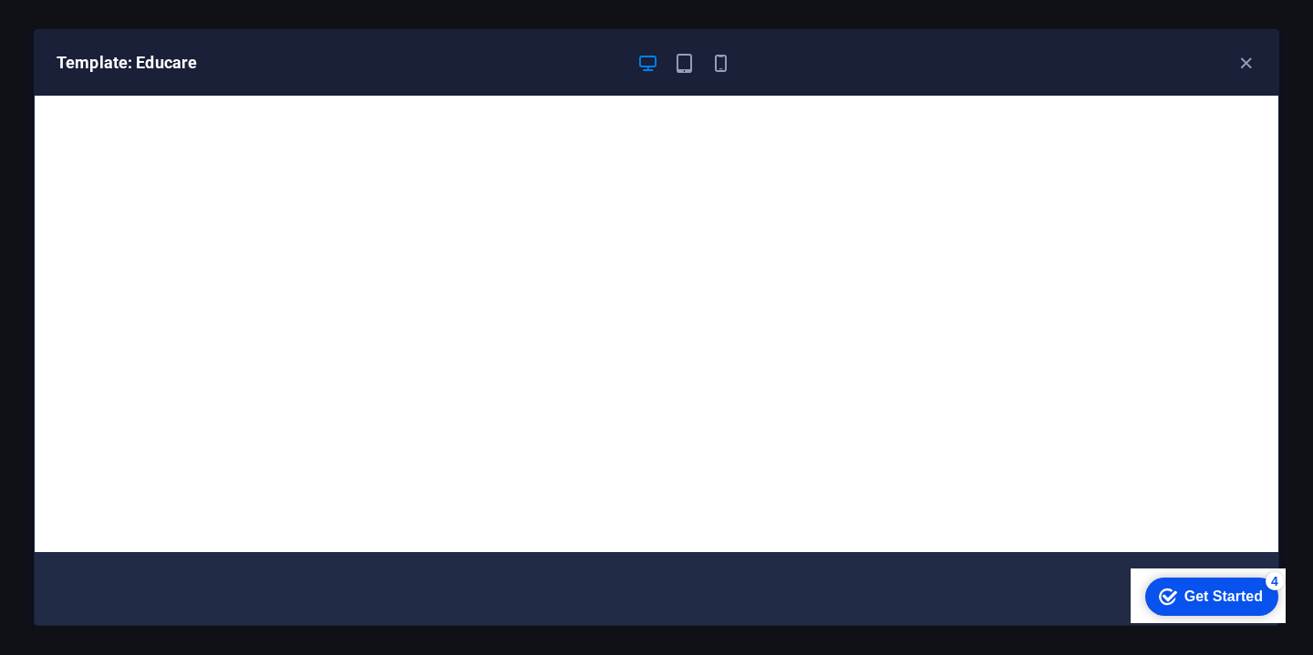
click at [1245, 59] on icon "button" at bounding box center [1245, 63] width 21 height 21
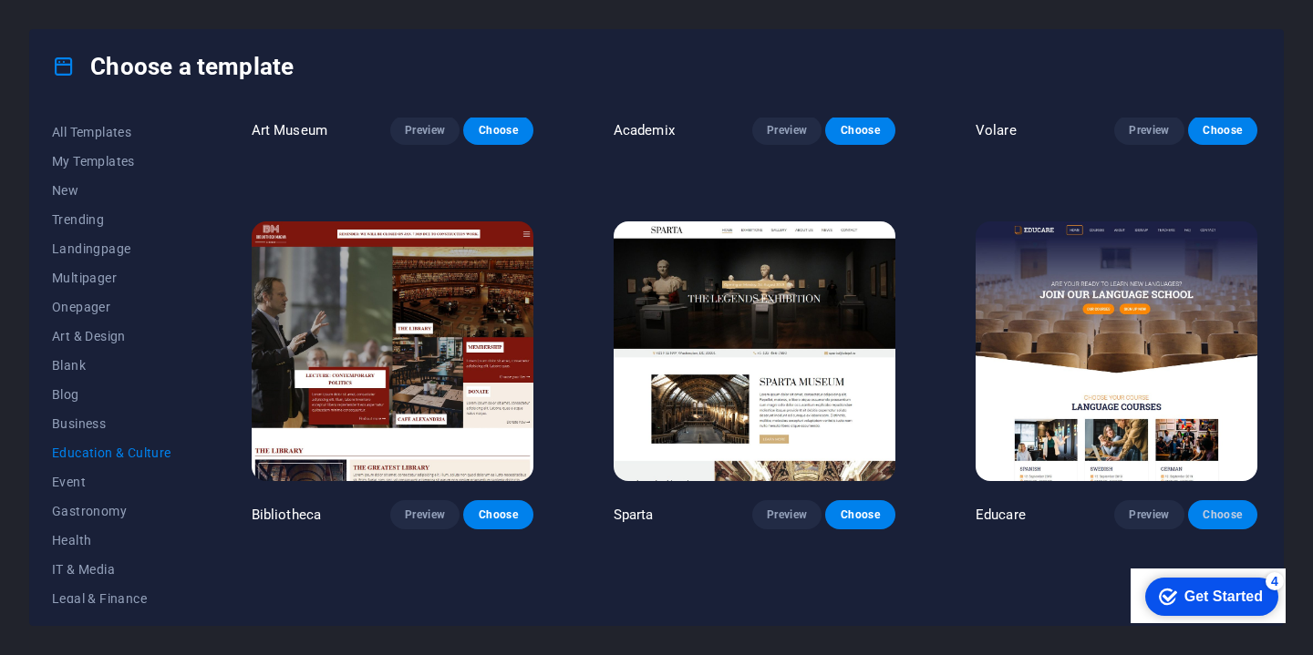
click at [1229, 522] on button "Choose" at bounding box center [1222, 514] width 69 height 29
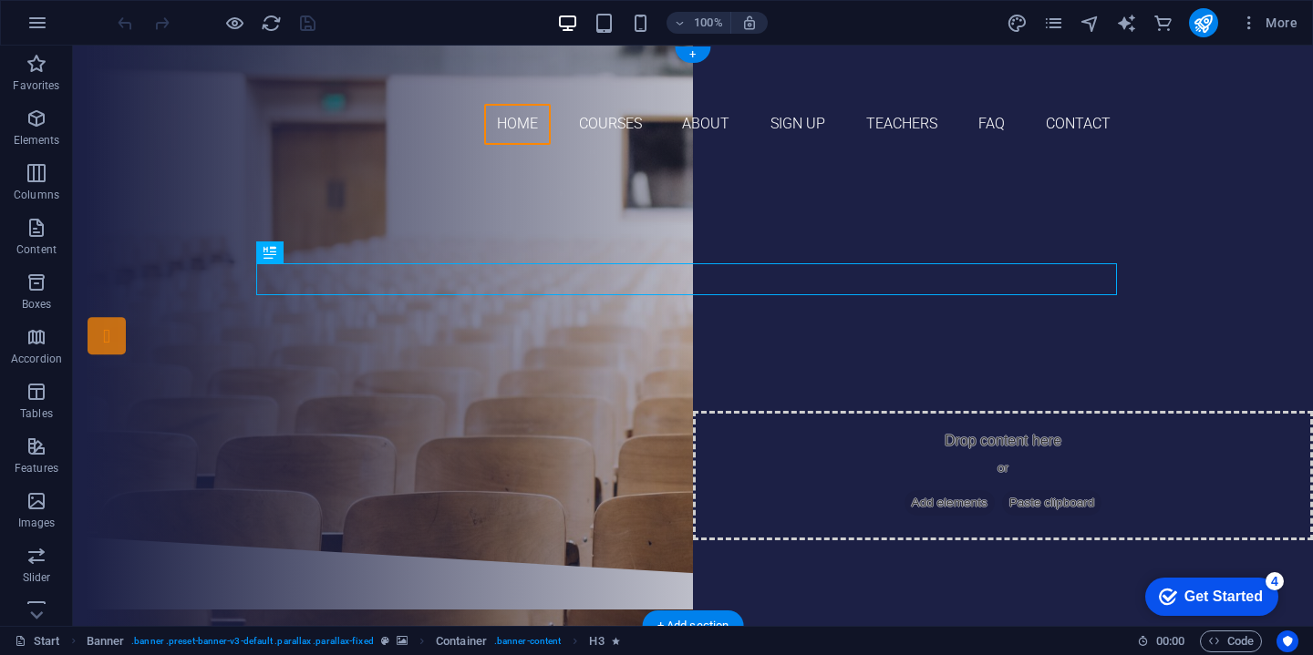
click at [343, 86] on div at bounding box center [693, 82] width 861 height 44
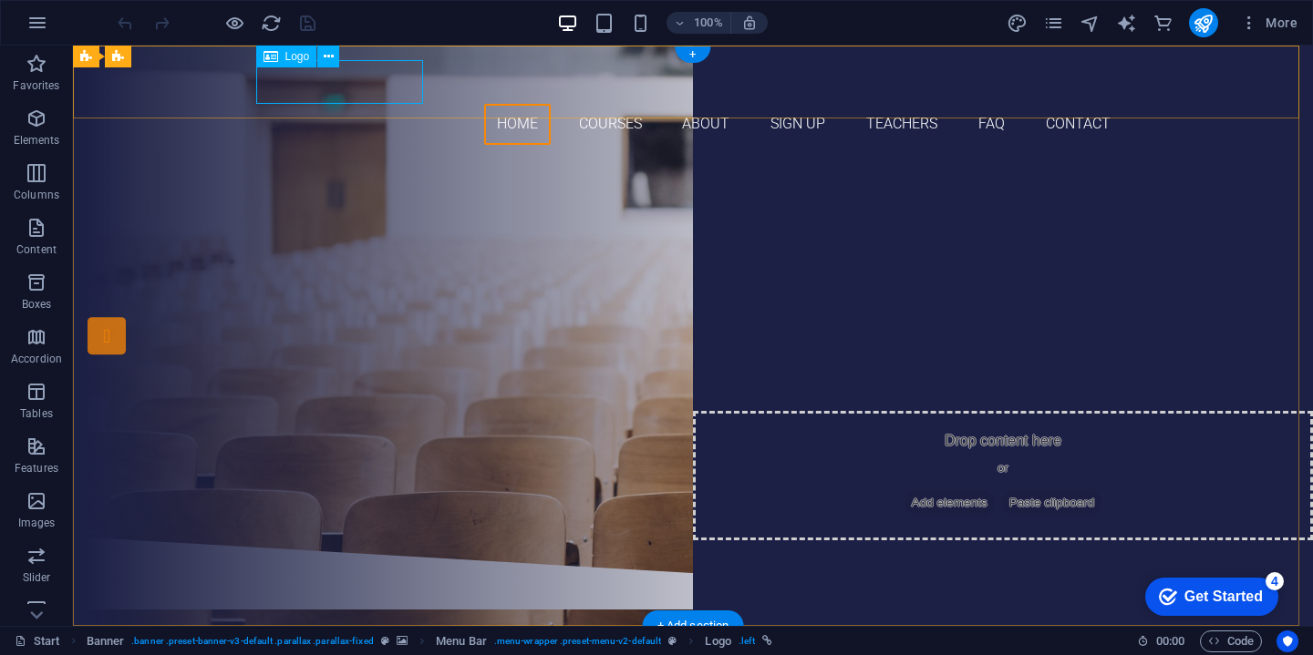
click at [305, 61] on span "Logo" at bounding box center [297, 56] width 25 height 11
click at [330, 51] on icon at bounding box center [329, 56] width 10 height 19
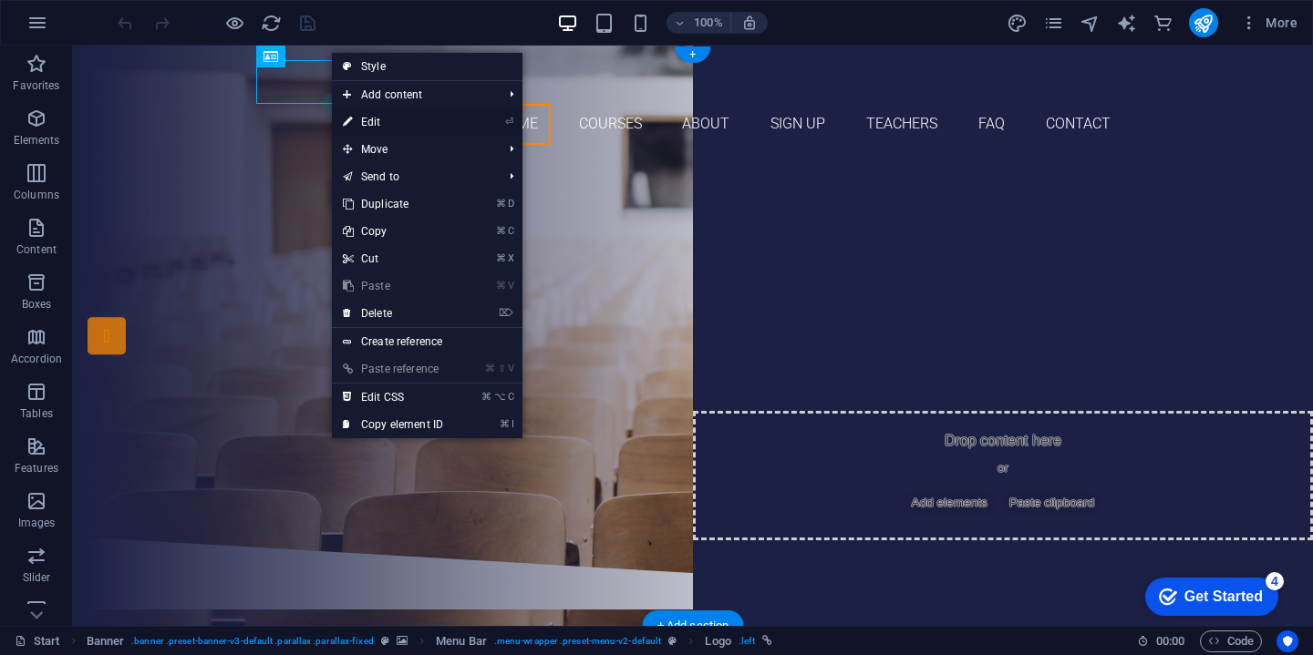
click at [351, 119] on icon at bounding box center [347, 121] width 9 height 27
select select "px"
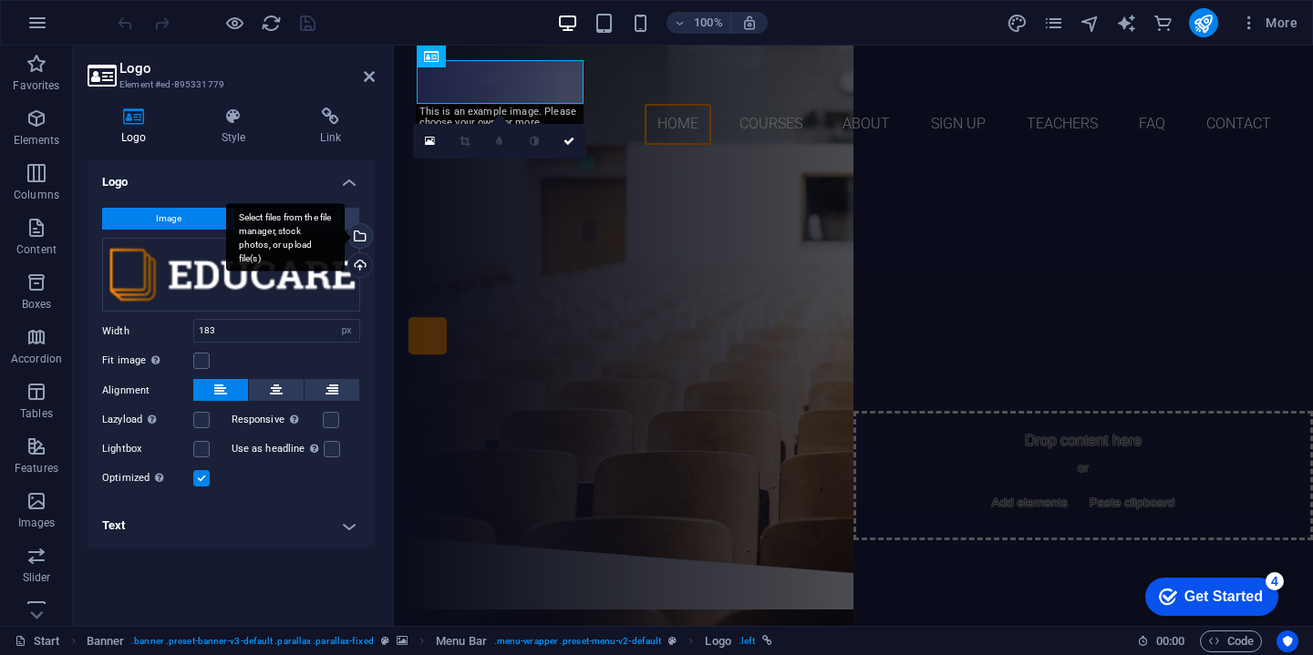
click at [363, 238] on div "Select files from the file manager, stock photos, or upload file(s)" at bounding box center [358, 237] width 27 height 27
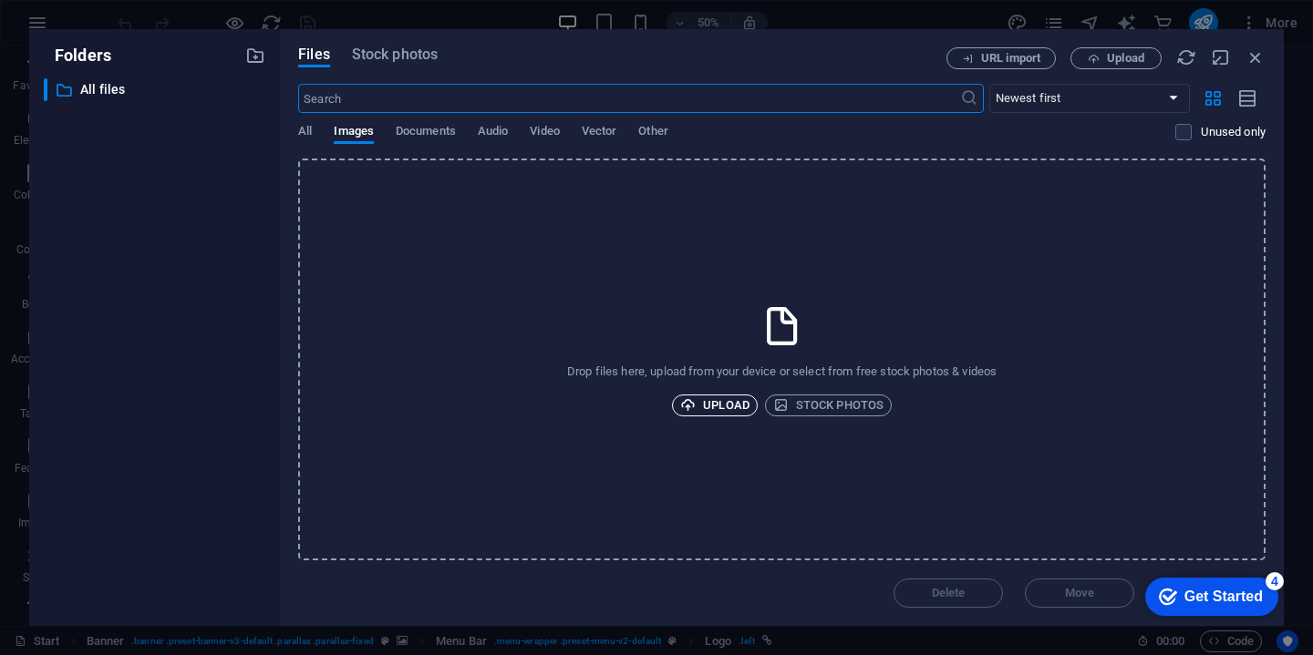
click at [738, 410] on span "Upload" at bounding box center [714, 406] width 69 height 22
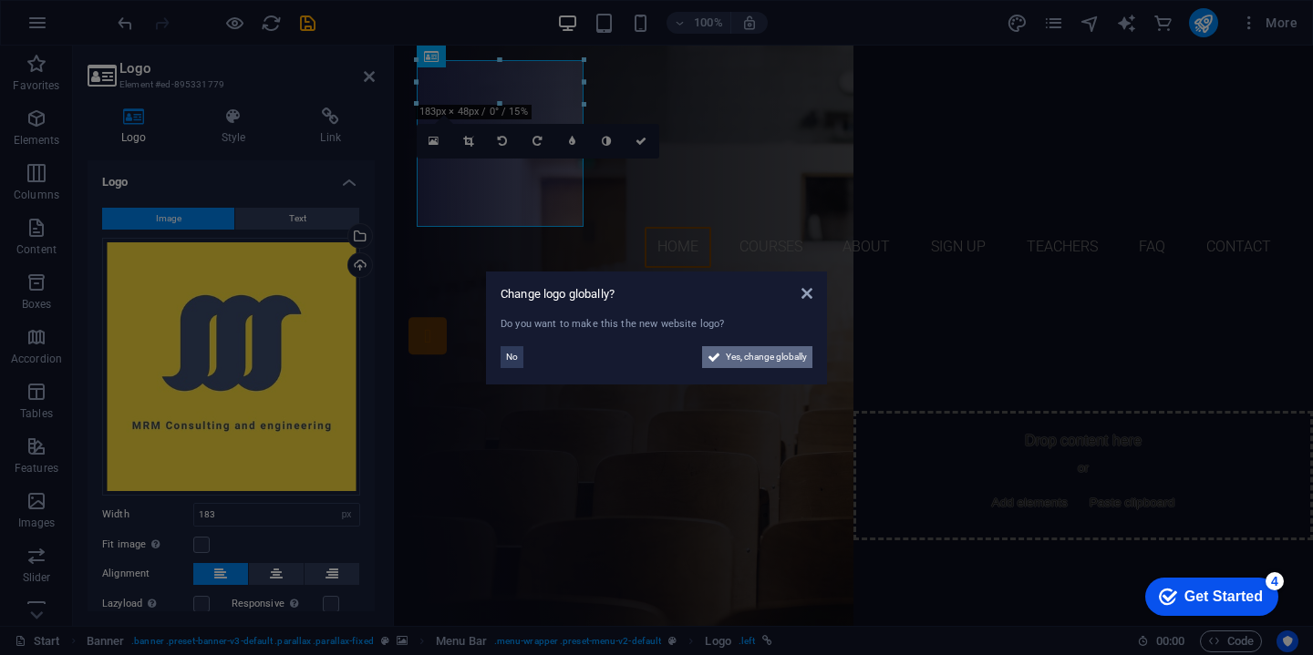
click at [763, 359] on span "Yes, change globally" at bounding box center [766, 357] width 81 height 22
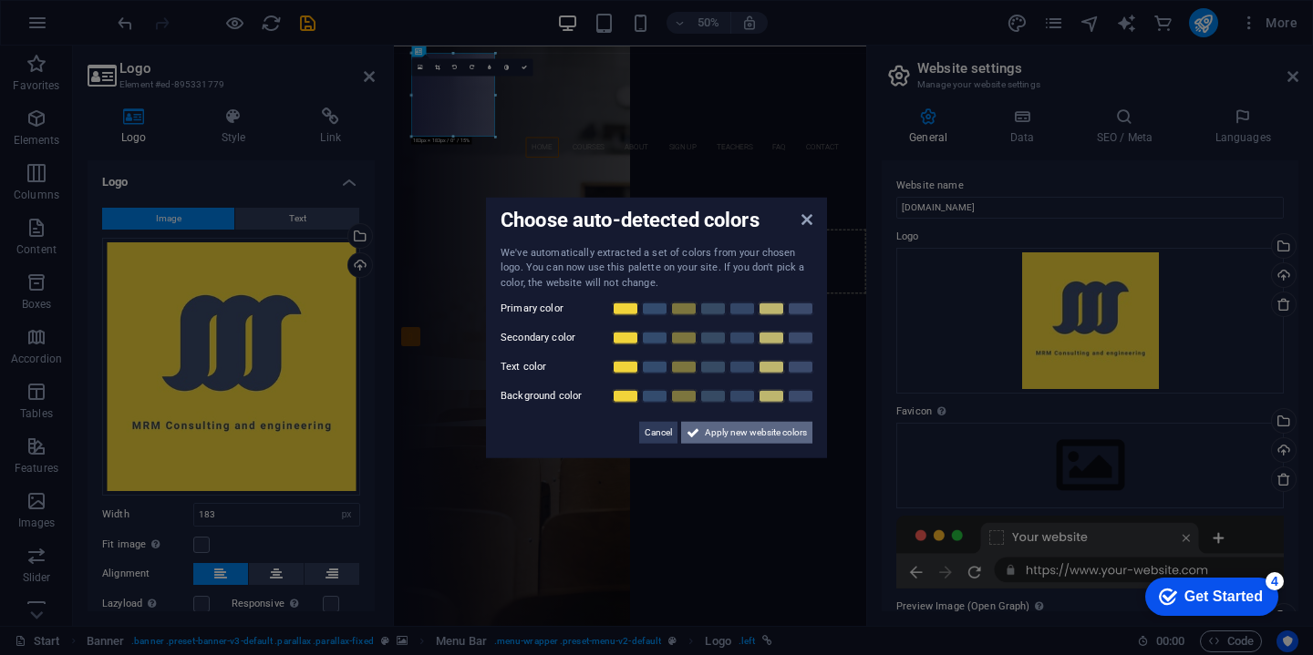
click at [755, 438] on span "Apply new website colors" at bounding box center [756, 433] width 102 height 22
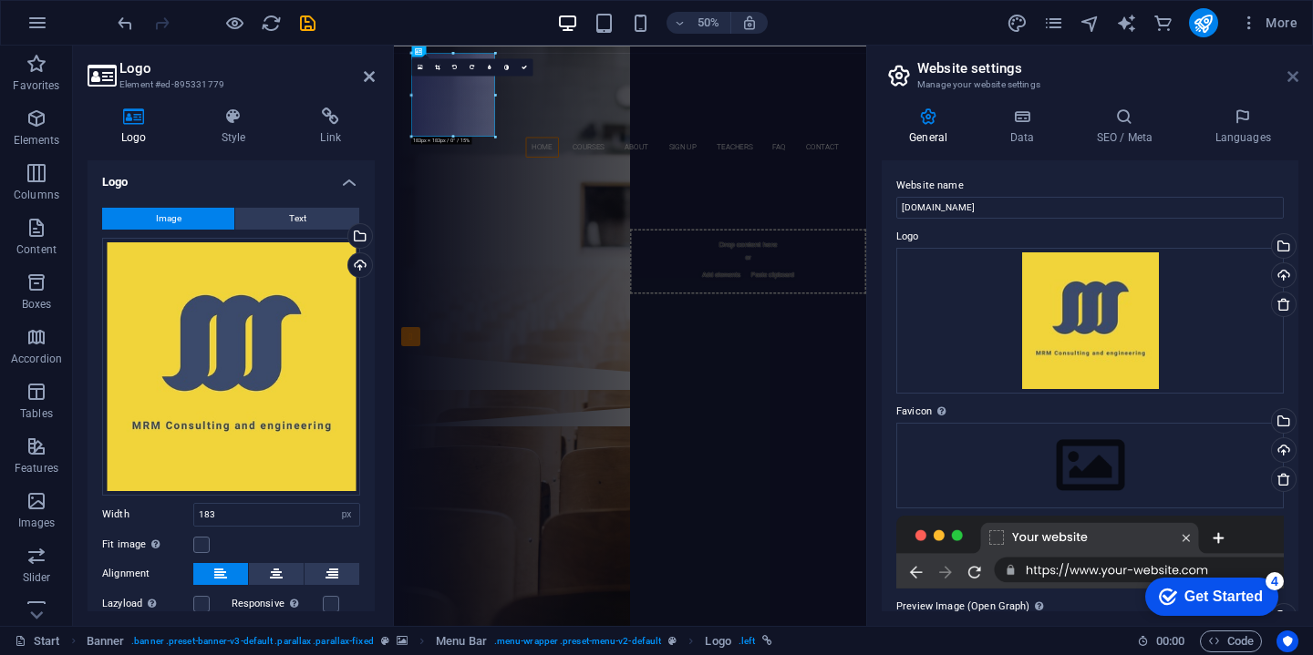
click at [1294, 79] on icon at bounding box center [1292, 76] width 11 height 15
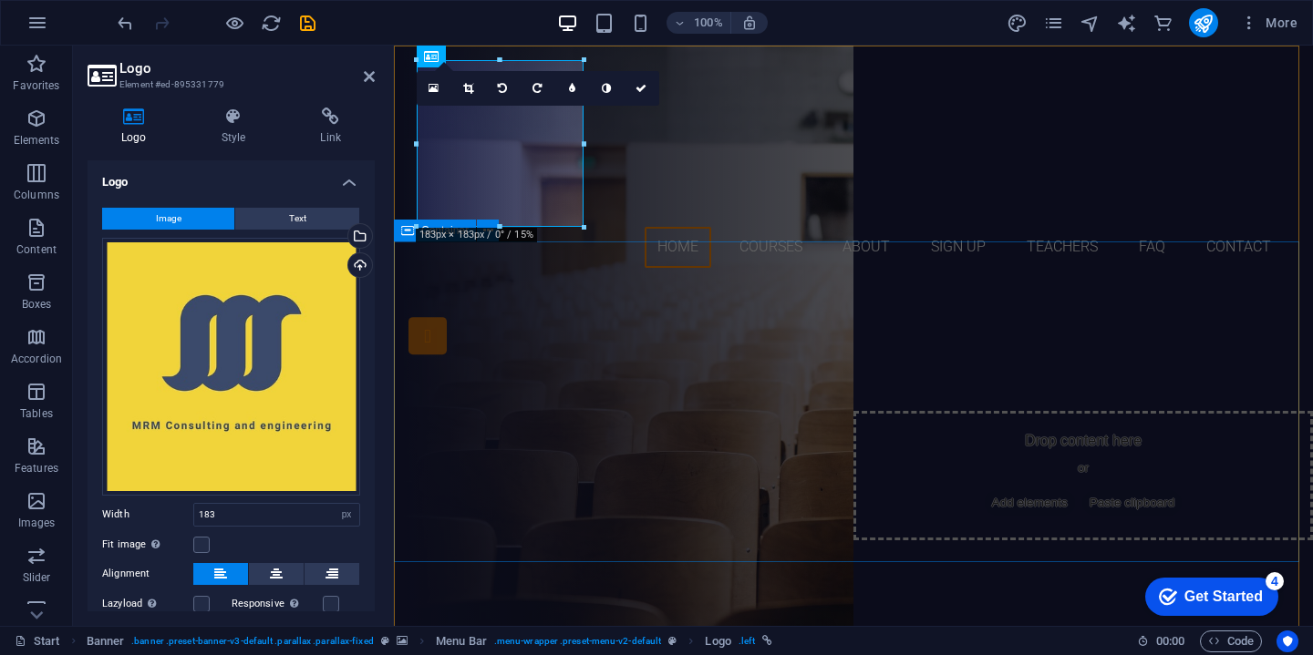
click at [635, 283] on div "Are you ready to learn new languages? Join our Language School Our Courses Sign…" at bounding box center [853, 471] width 919 height 377
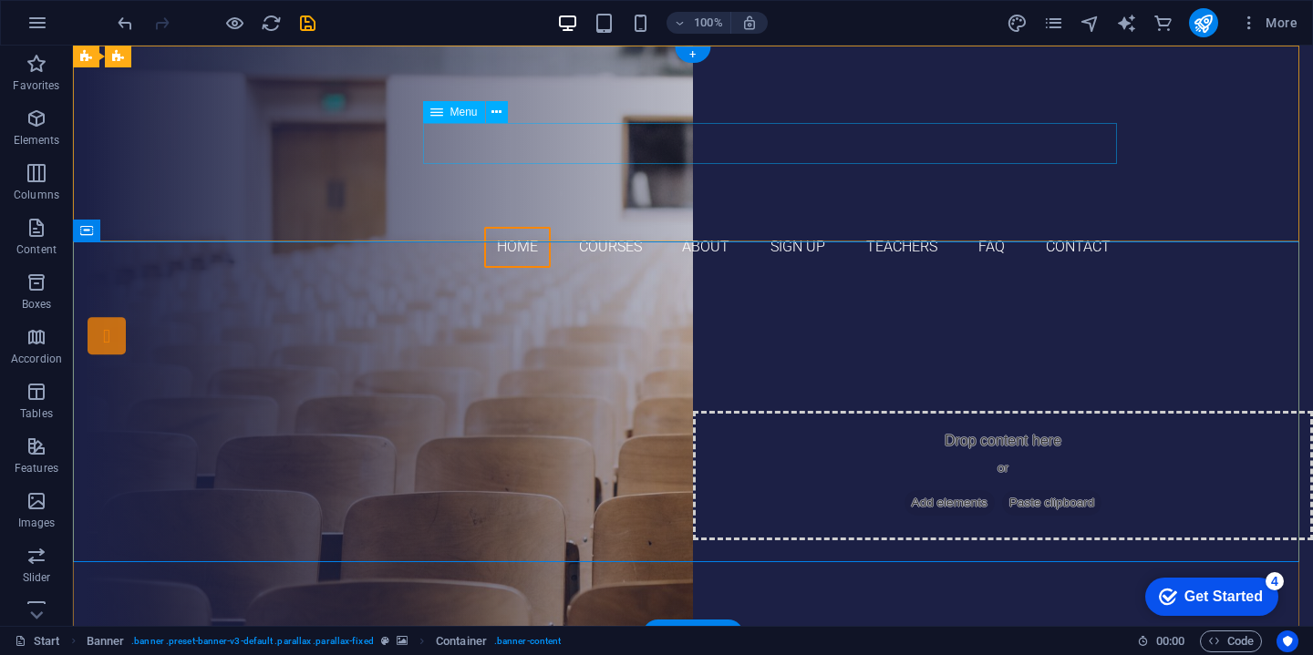
click at [514, 227] on nav "Home Courses About Sign up Teachers FAQ Contact" at bounding box center [693, 247] width 861 height 41
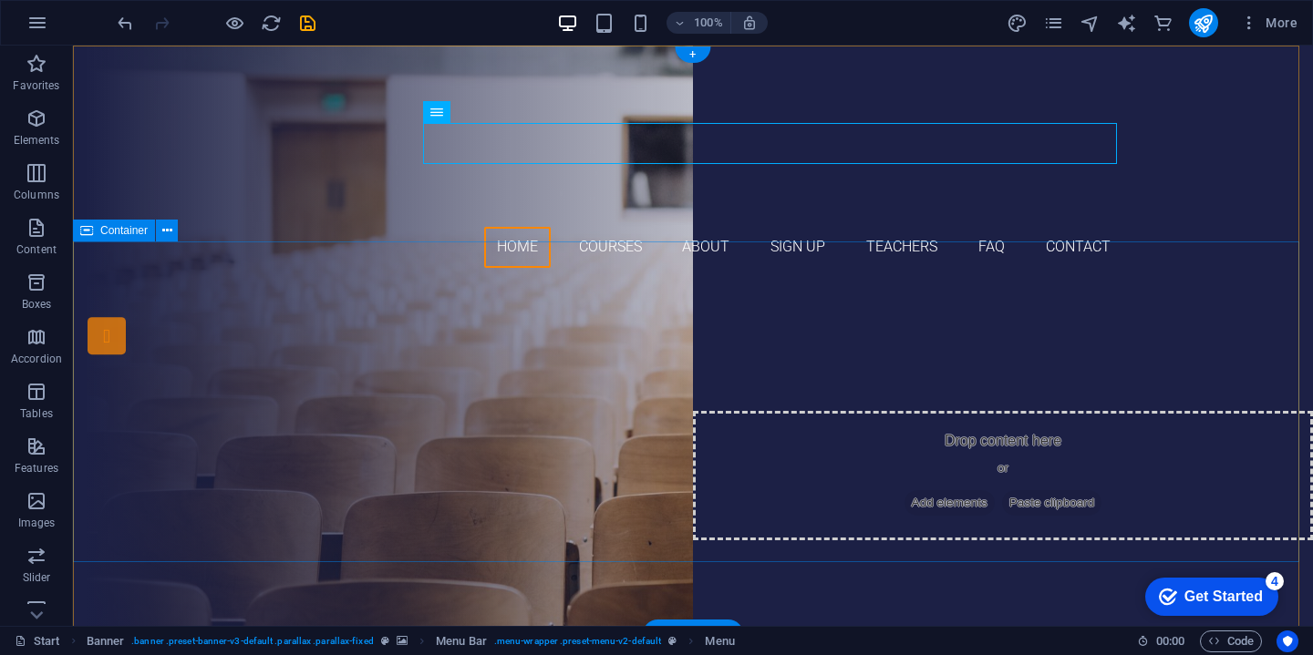
click at [632, 307] on div "Are you ready to learn new languages? Join our Language School Our Courses Sign…" at bounding box center [693, 471] width 1240 height 377
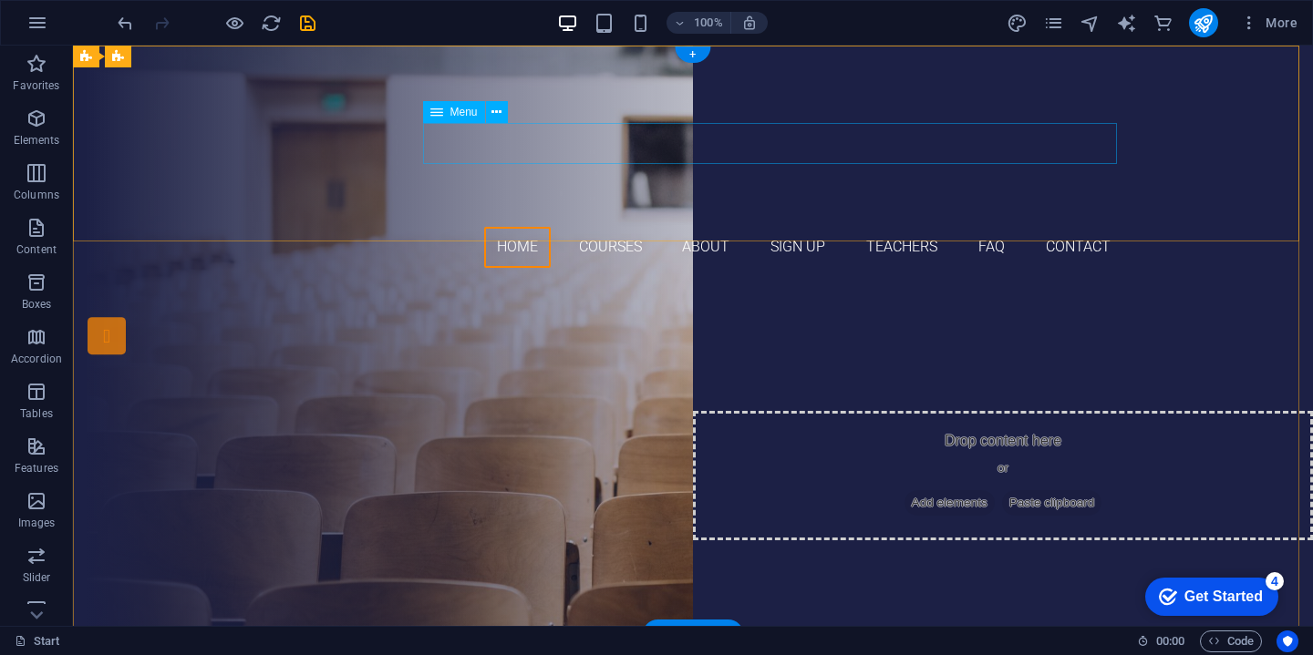
click at [510, 227] on nav "Home Courses About Sign up Teachers FAQ Contact" at bounding box center [693, 247] width 861 height 41
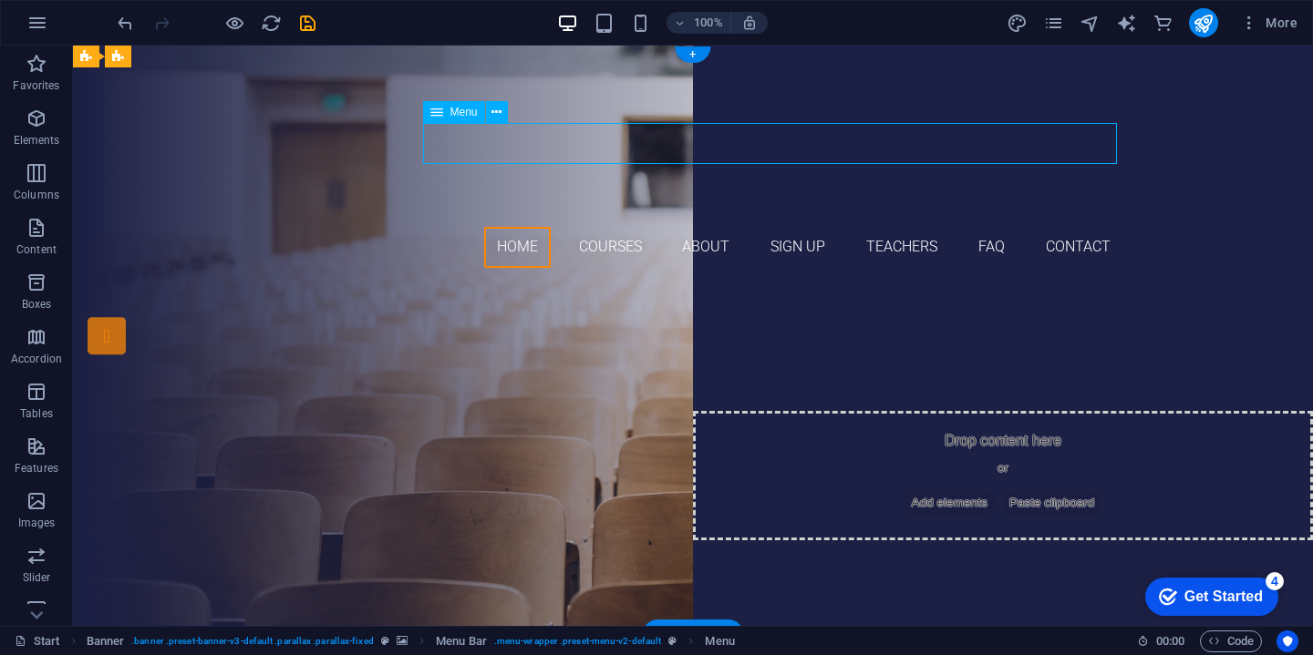
click at [510, 227] on nav "Home Courses About Sign up Teachers FAQ Contact" at bounding box center [693, 247] width 861 height 41
click at [881, 370] on div "Are you ready to learn new languages?" at bounding box center [693, 386] width 861 height 32
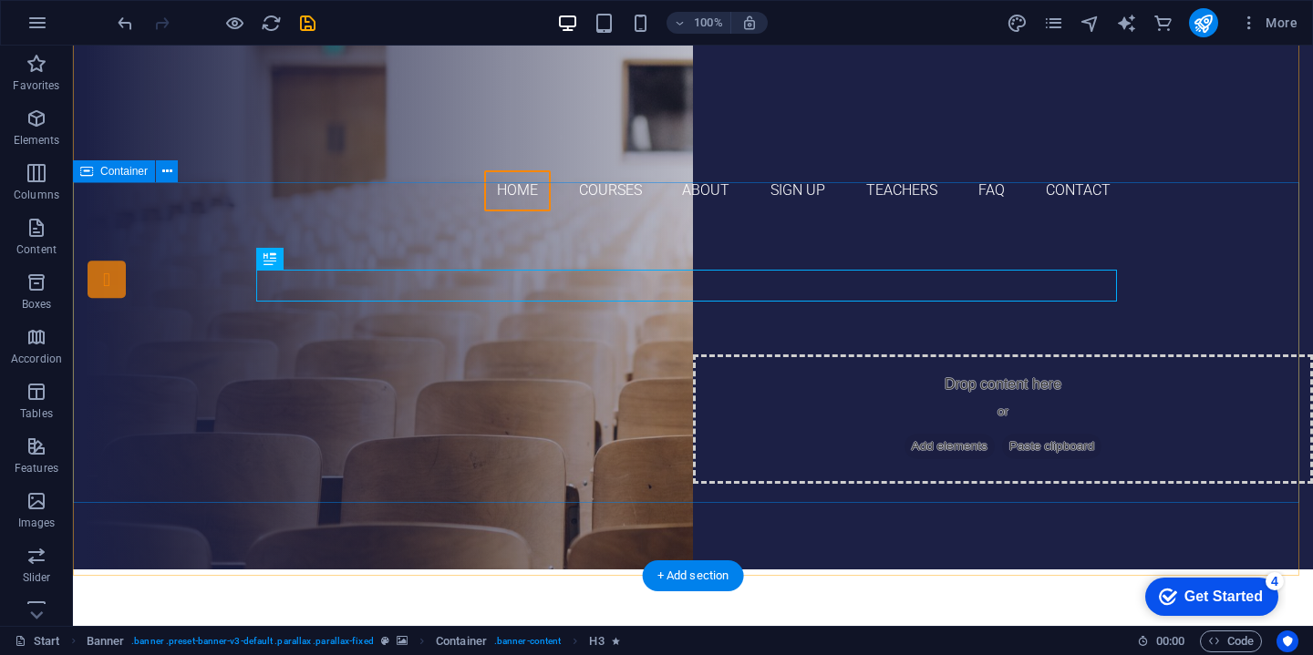
scroll to position [59, 0]
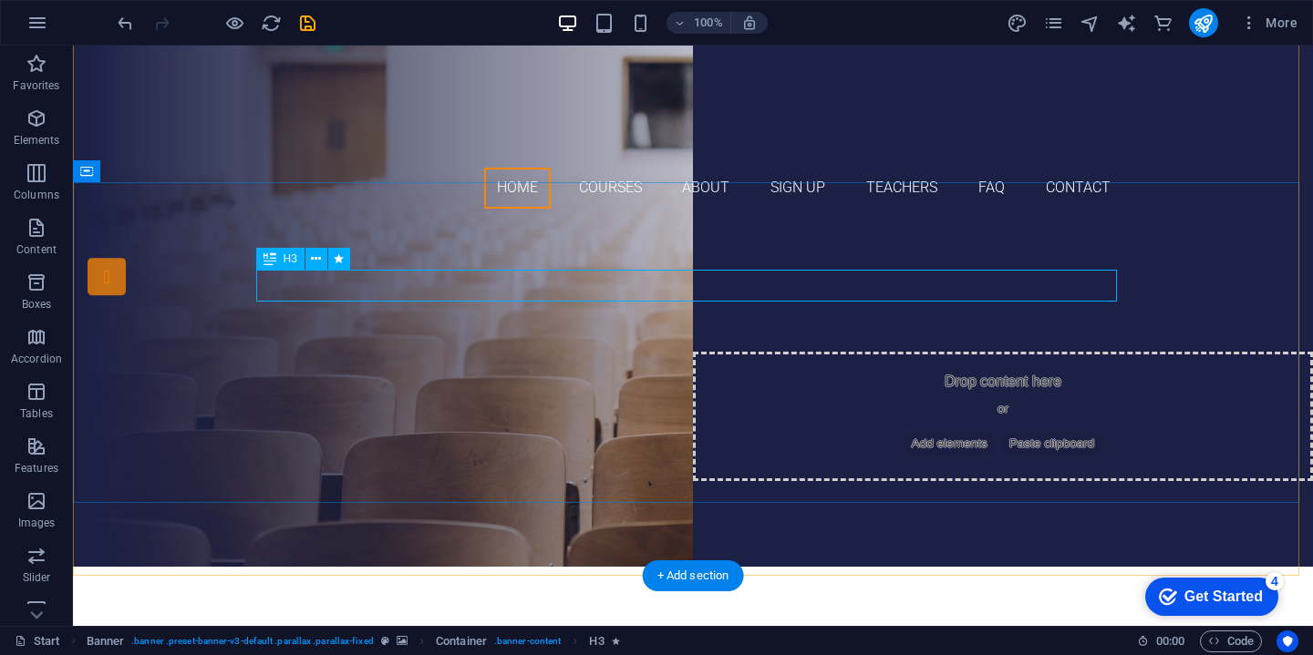
click at [955, 311] on div "Are you ready to learn new languages?" at bounding box center [693, 327] width 861 height 32
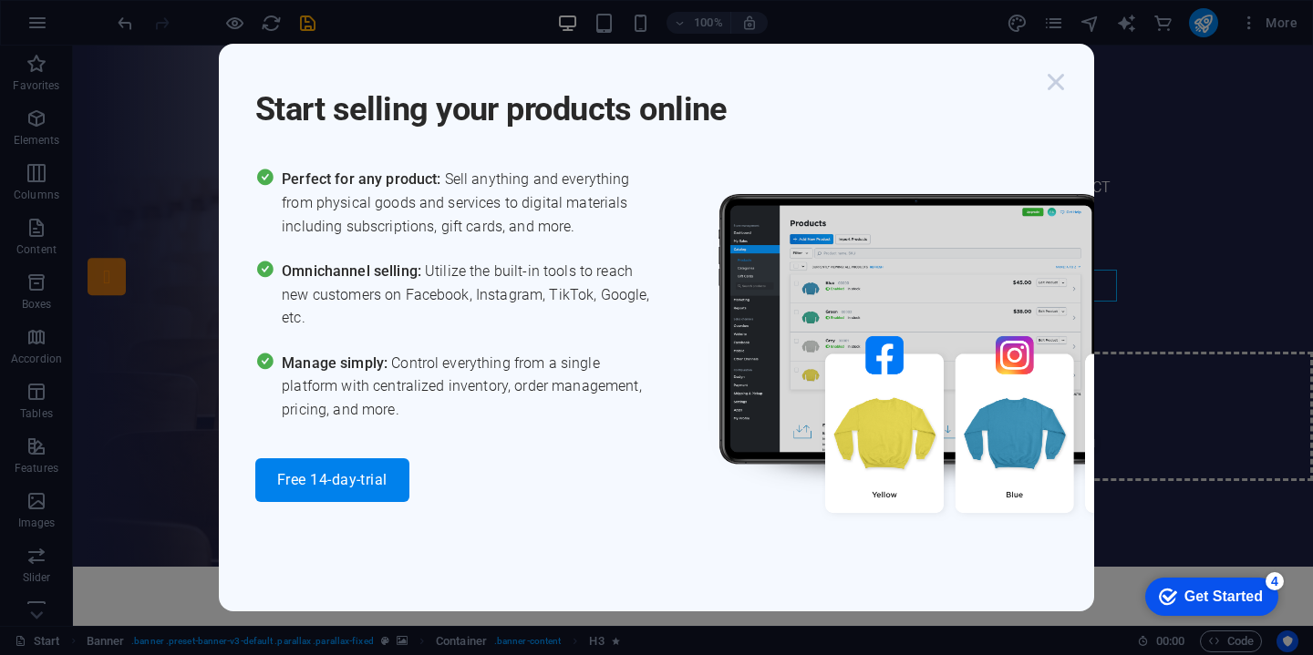
click at [1056, 88] on icon "button" at bounding box center [1055, 82] width 33 height 33
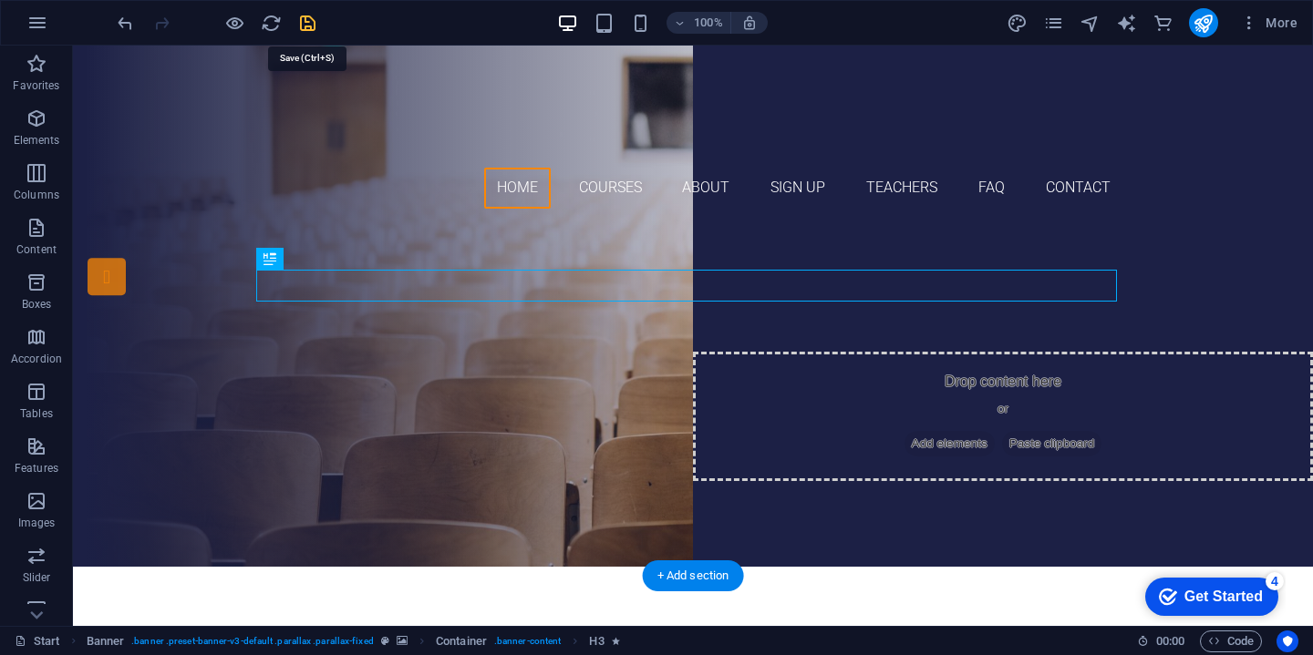
click at [312, 28] on icon "save" at bounding box center [307, 23] width 21 height 21
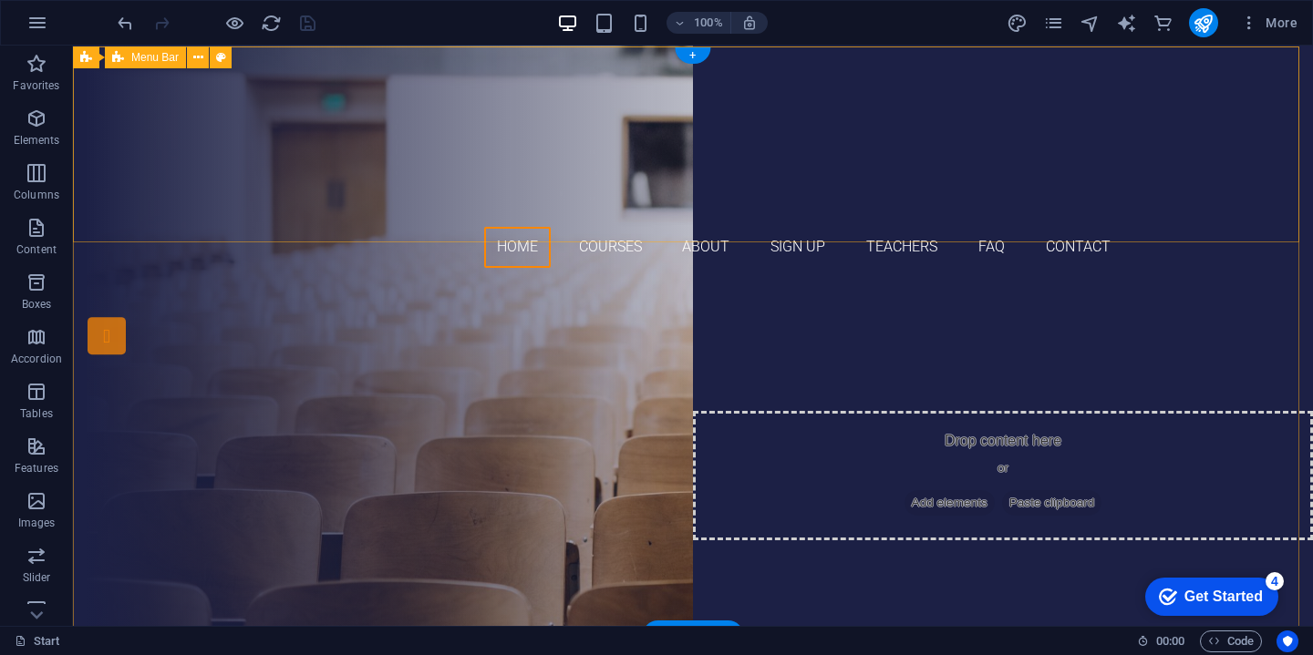
scroll to position [0, 0]
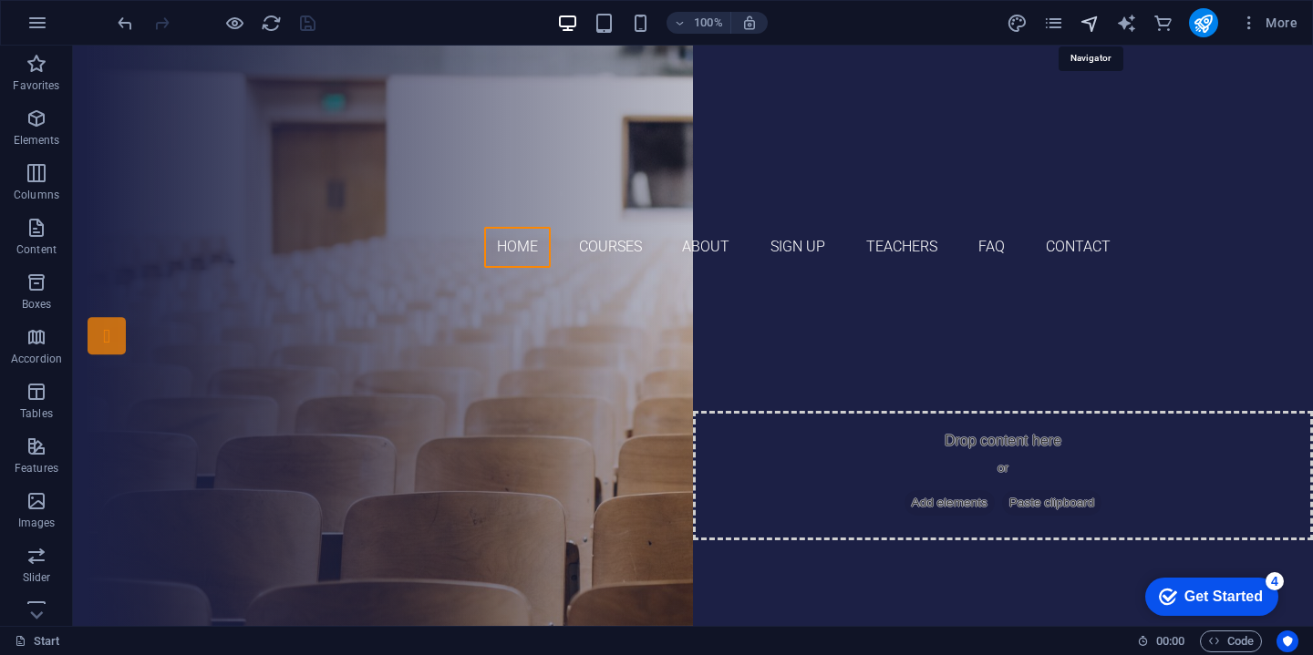
click at [1096, 28] on icon "navigator" at bounding box center [1089, 23] width 21 height 21
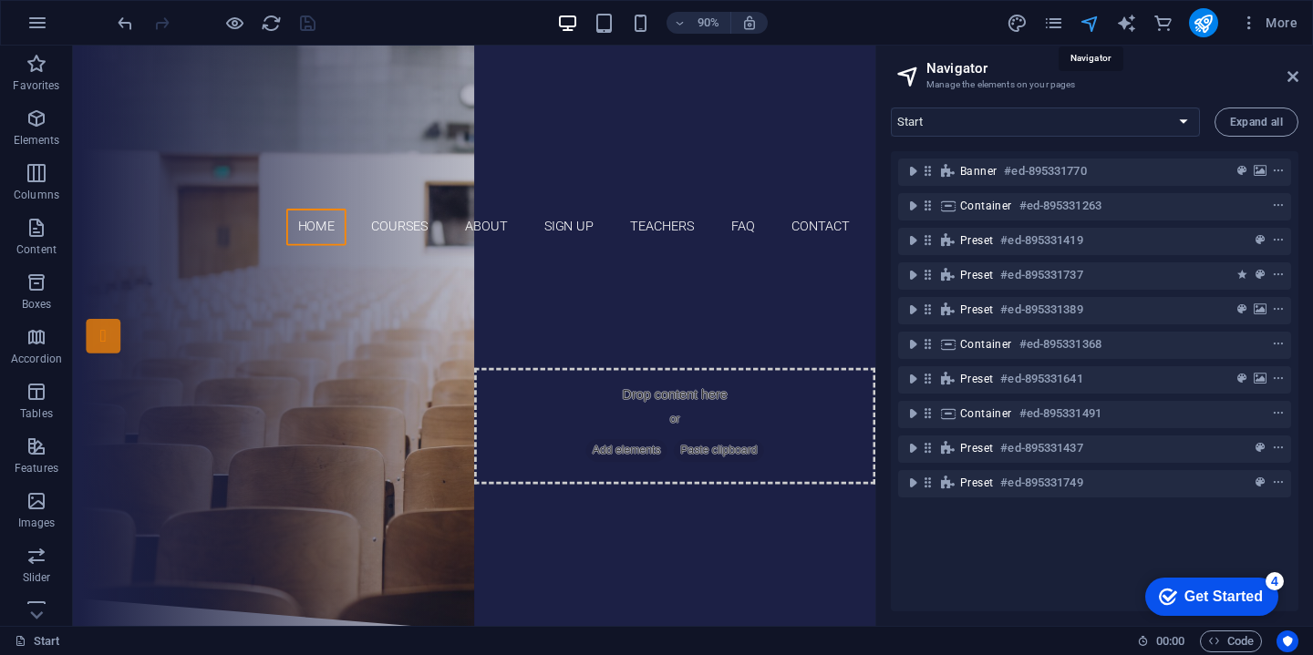
click at [1092, 26] on icon "navigator" at bounding box center [1089, 23] width 21 height 21
click at [1290, 81] on icon at bounding box center [1292, 76] width 11 height 15
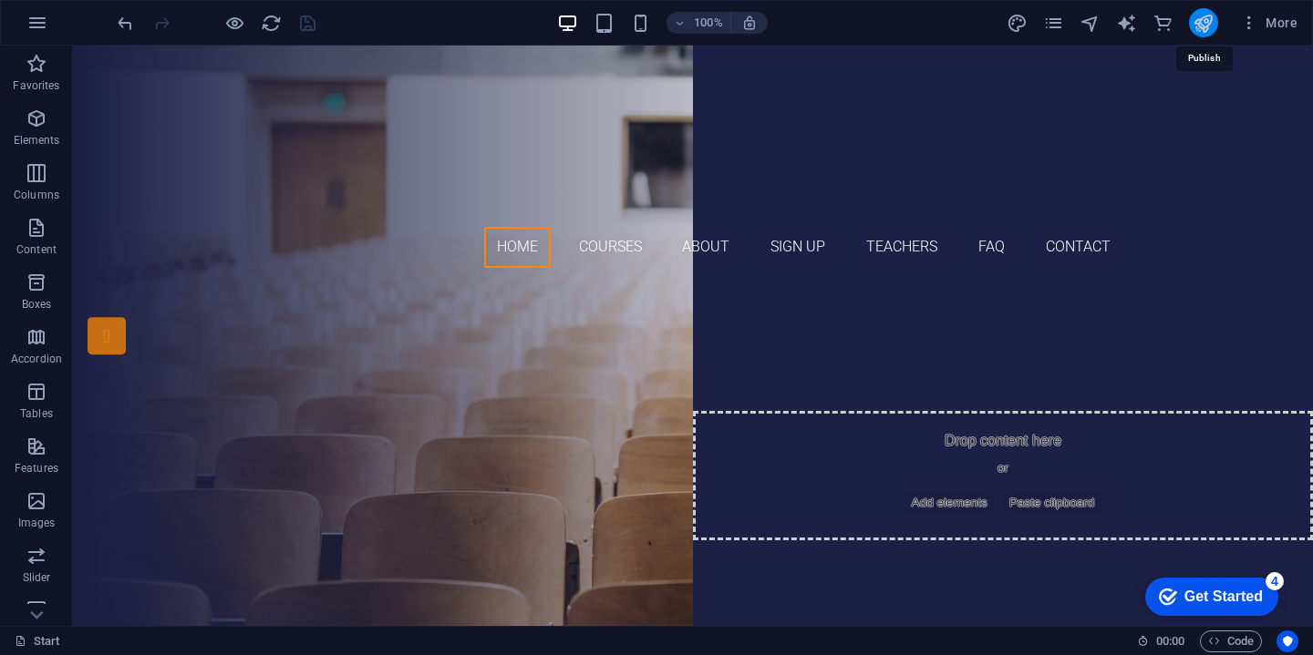
click at [1201, 23] on icon "publish" at bounding box center [1202, 23] width 21 height 21
